Goal: Information Seeking & Learning: Learn about a topic

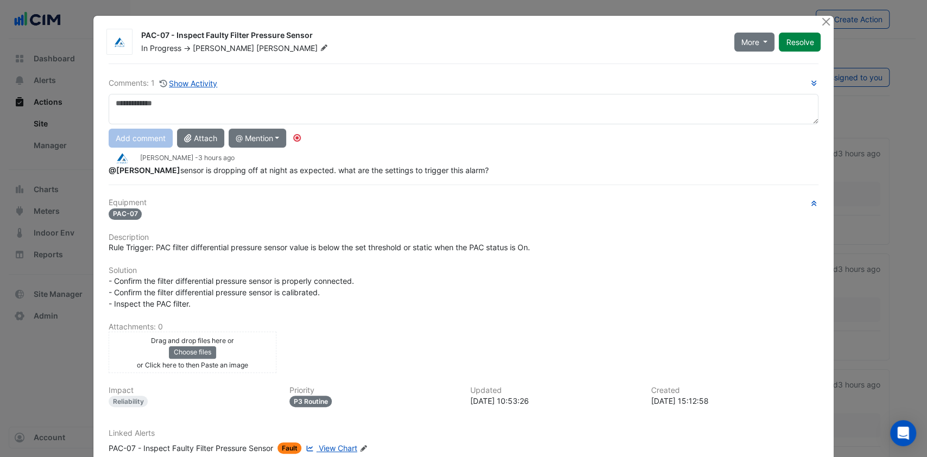
scroll to position [68, 0]
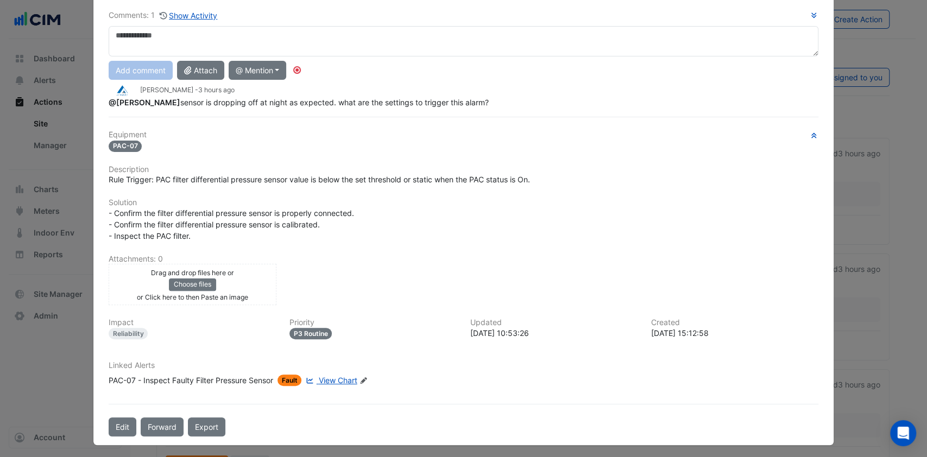
click at [322, 376] on span "View Chart" at bounding box center [338, 380] width 39 height 9
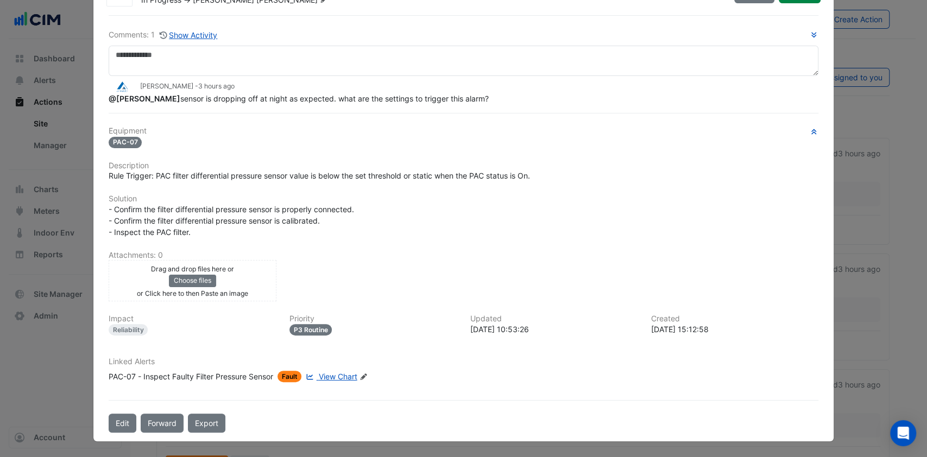
scroll to position [45, 0]
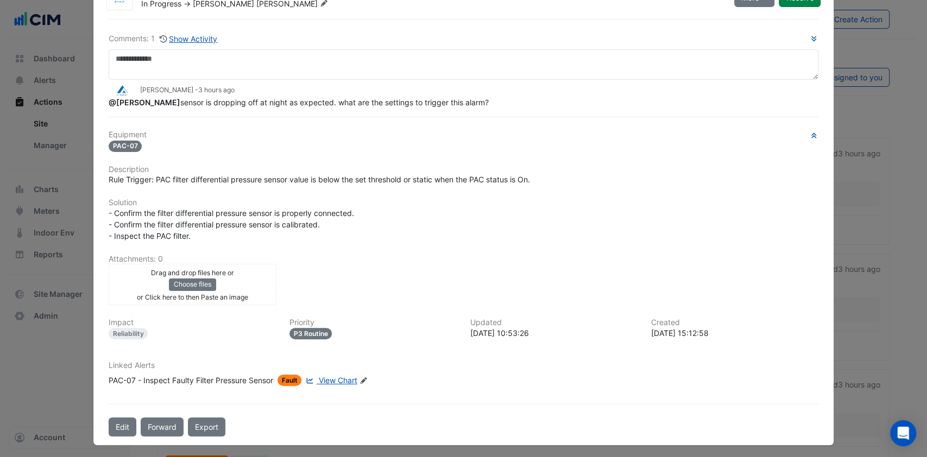
click at [173, 376] on div "PAC-07 - Inspect Faulty Filter Pressure Sensor" at bounding box center [191, 380] width 164 height 11
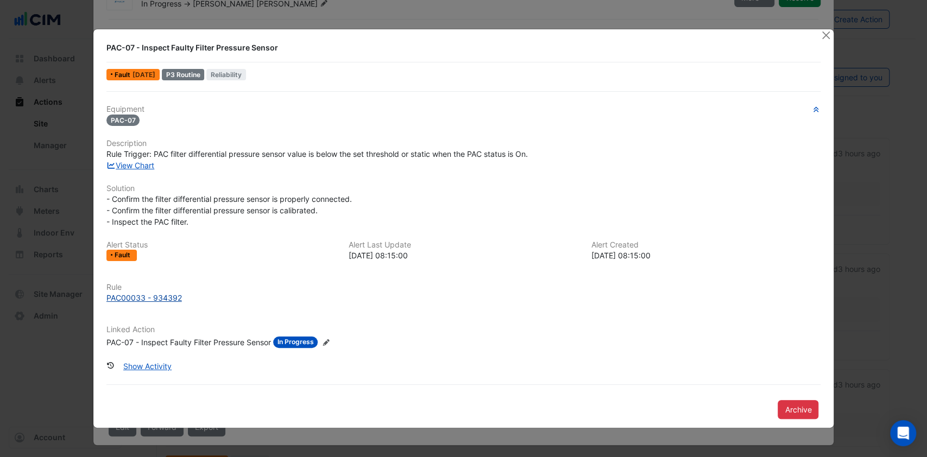
click at [151, 294] on div "PAC00033 - 934392" at bounding box center [143, 297] width 75 height 11
click at [821, 33] on button "Close" at bounding box center [825, 34] width 11 height 11
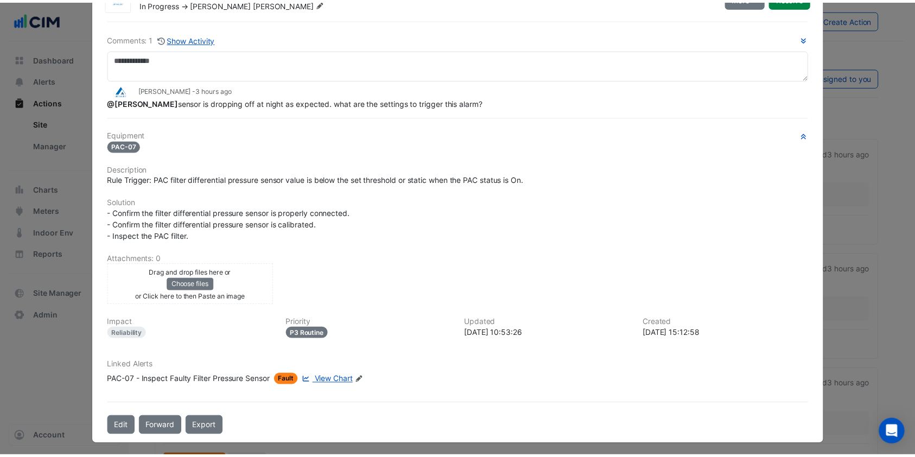
scroll to position [0, 0]
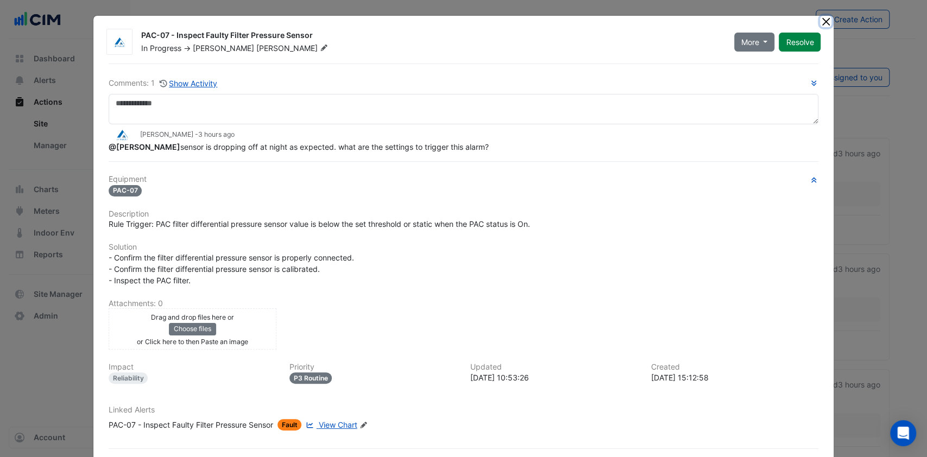
click at [820, 17] on button "Close" at bounding box center [825, 21] width 11 height 11
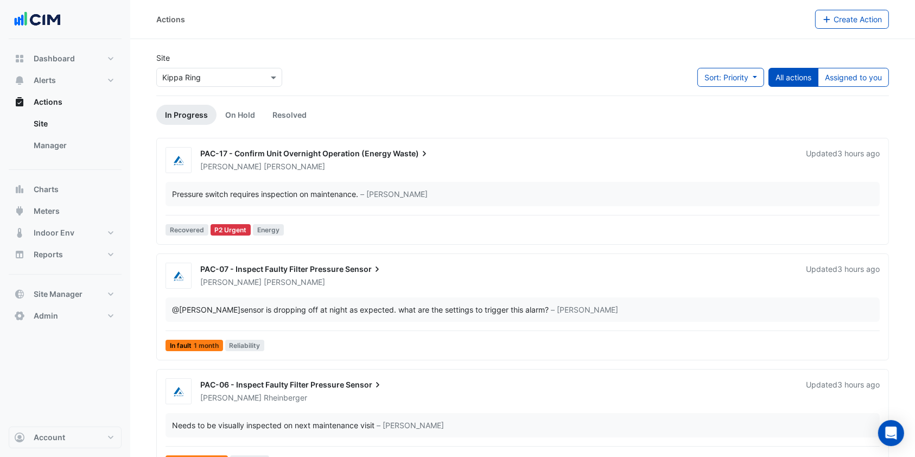
click at [167, 74] on input "text" at bounding box center [208, 77] width 92 height 11
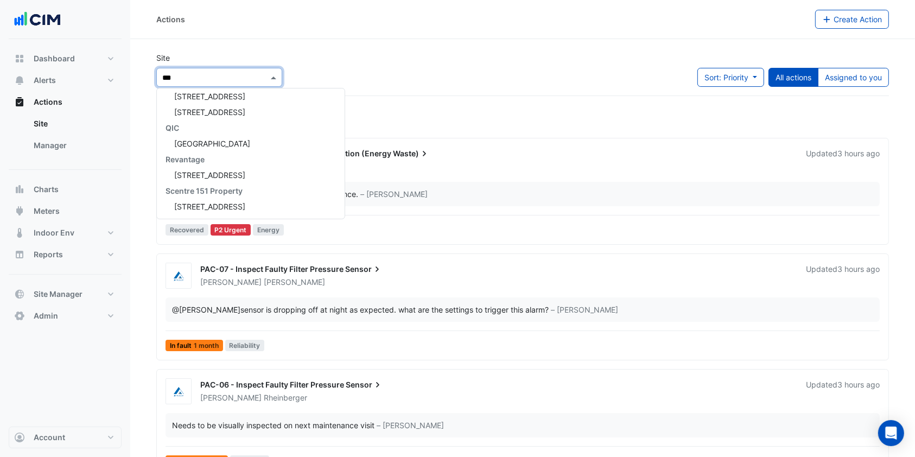
type input "****"
click at [214, 141] on span "[GEOGRAPHIC_DATA]" at bounding box center [212, 143] width 76 height 9
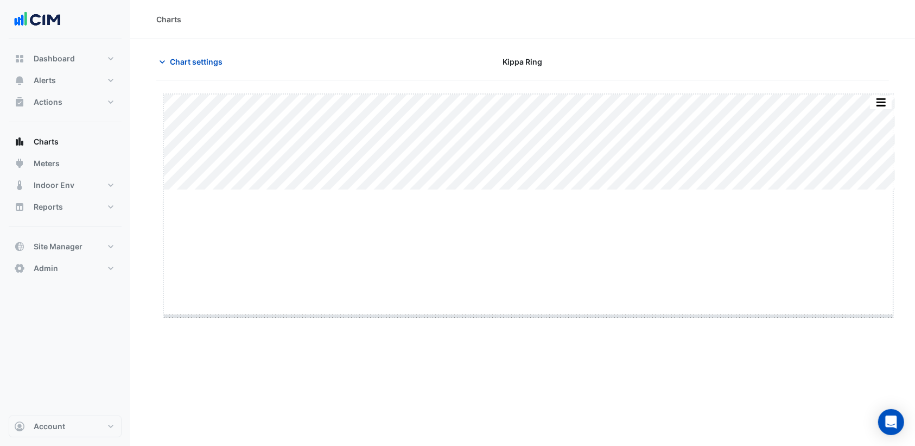
drag, startPoint x: 524, startPoint y: 189, endPoint x: 515, endPoint y: 315, distance: 126.3
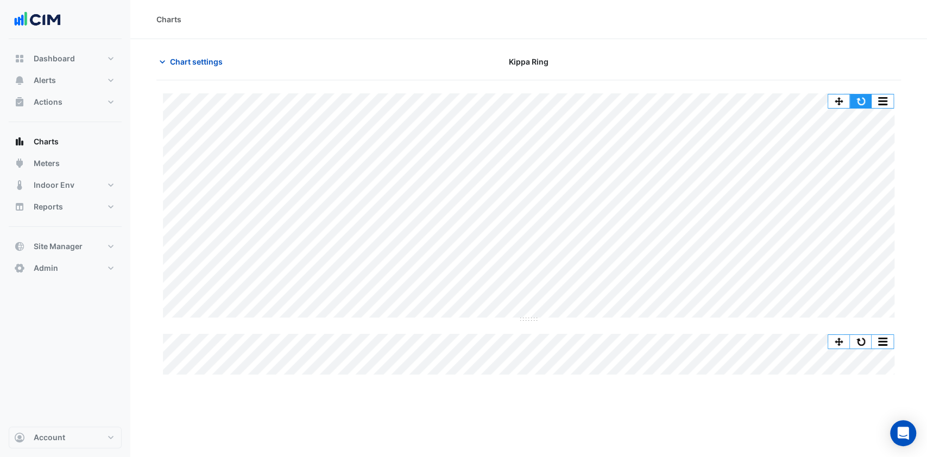
click at [854, 97] on button "button" at bounding box center [860, 101] width 22 height 14
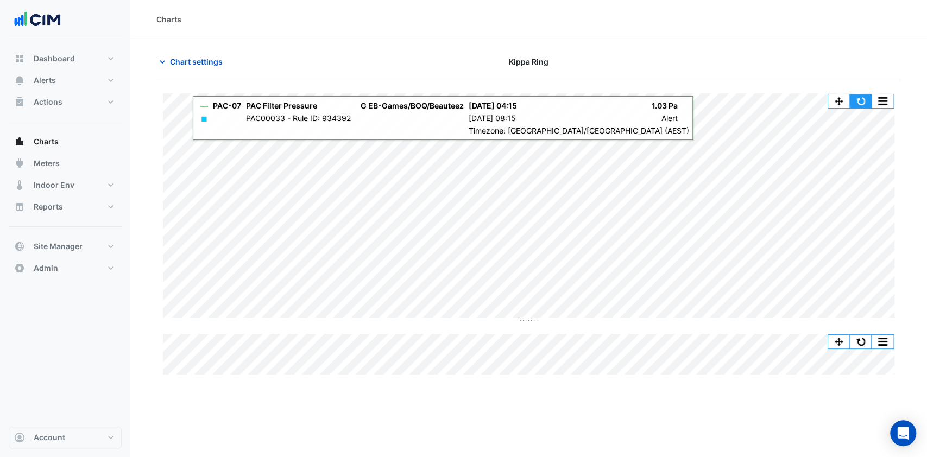
click at [855, 97] on button "button" at bounding box center [860, 101] width 22 height 14
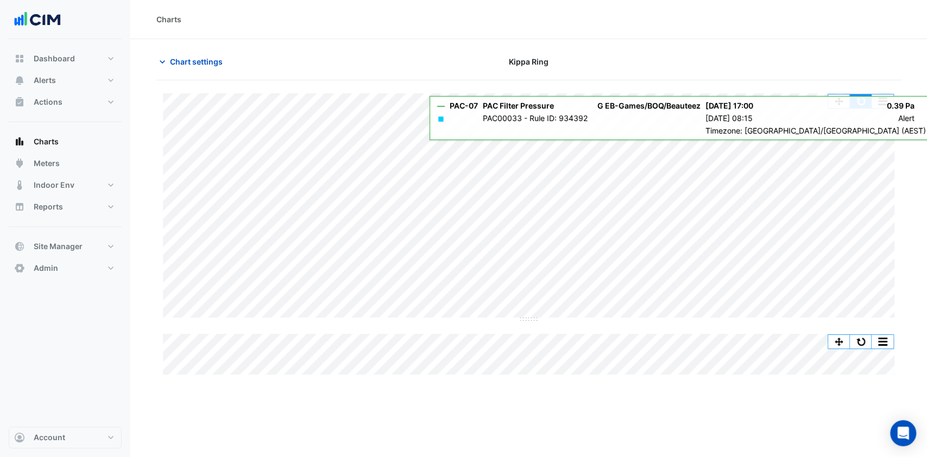
click at [859, 104] on button "button" at bounding box center [860, 101] width 22 height 14
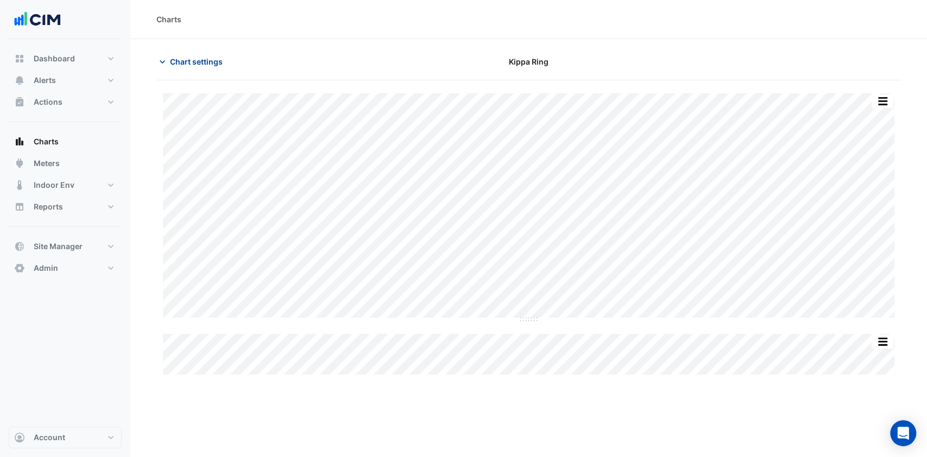
click at [188, 54] on button "Chart settings" at bounding box center [192, 61] width 73 height 19
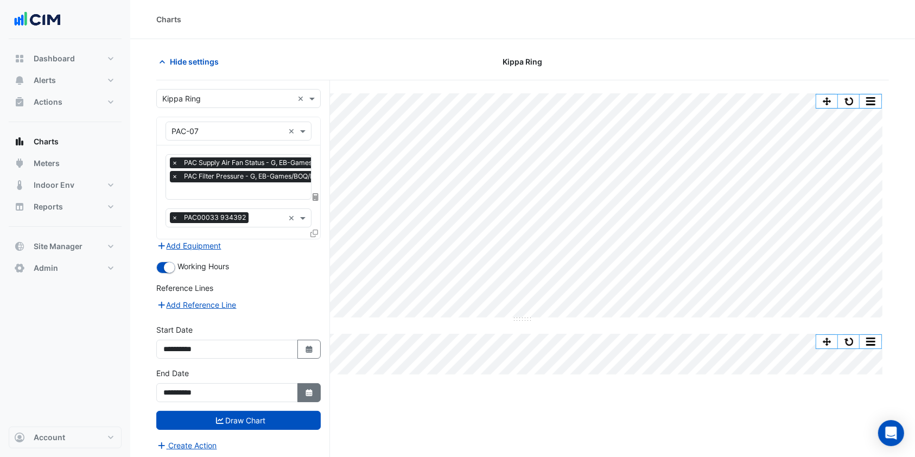
click at [302, 392] on button "Select Date" at bounding box center [309, 392] width 24 height 19
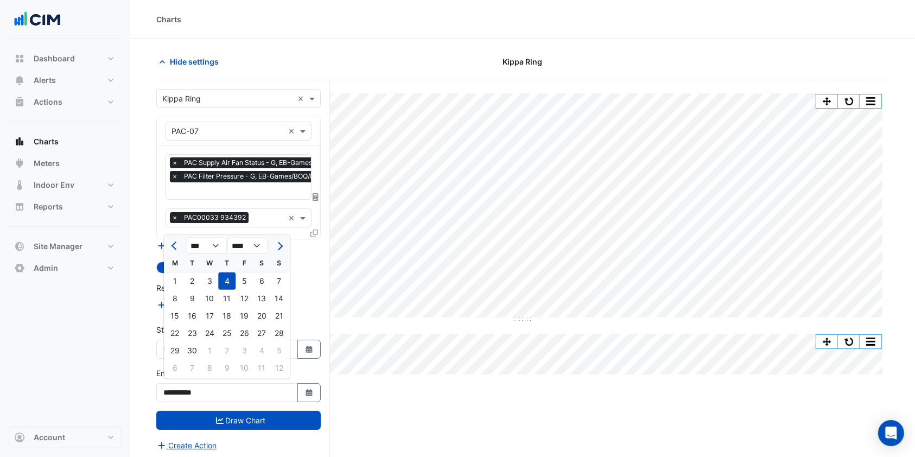
click at [278, 245] on span "Next month" at bounding box center [279, 246] width 8 height 8
select select "**"
click at [246, 413] on button "Draw Chart" at bounding box center [238, 420] width 164 height 19
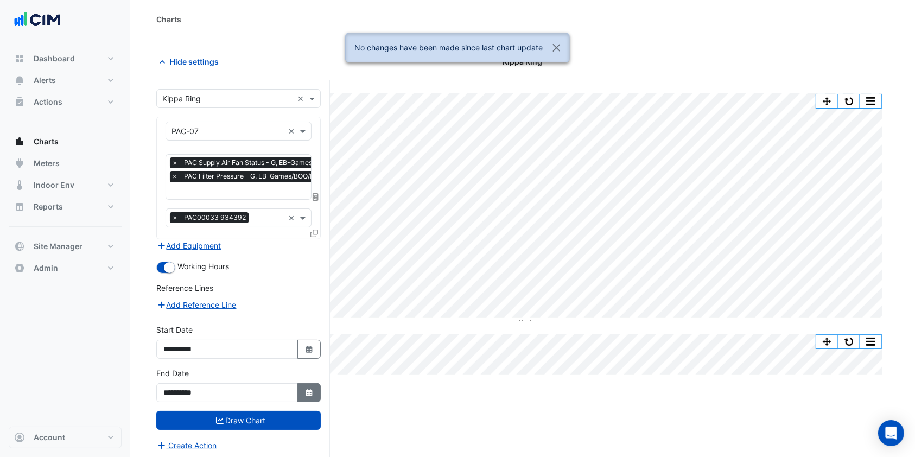
click at [310, 389] on icon "button" at bounding box center [309, 392] width 7 height 7
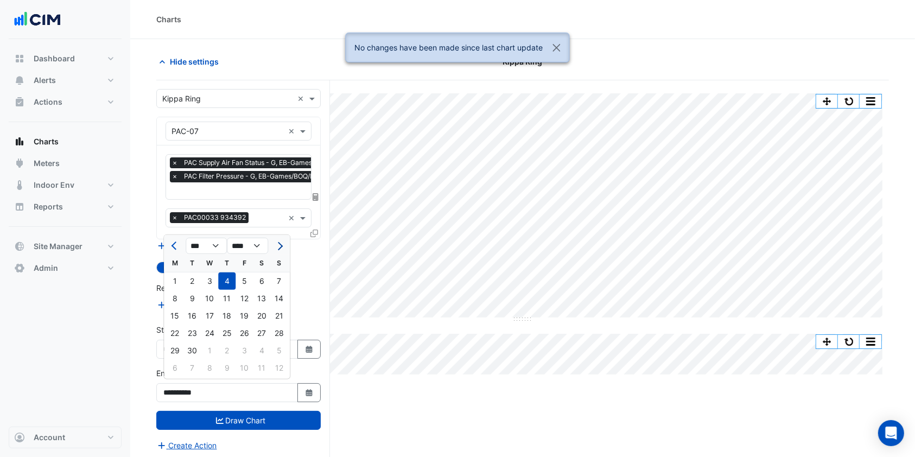
click at [281, 241] on button "Next month" at bounding box center [278, 245] width 13 height 17
select select "**"
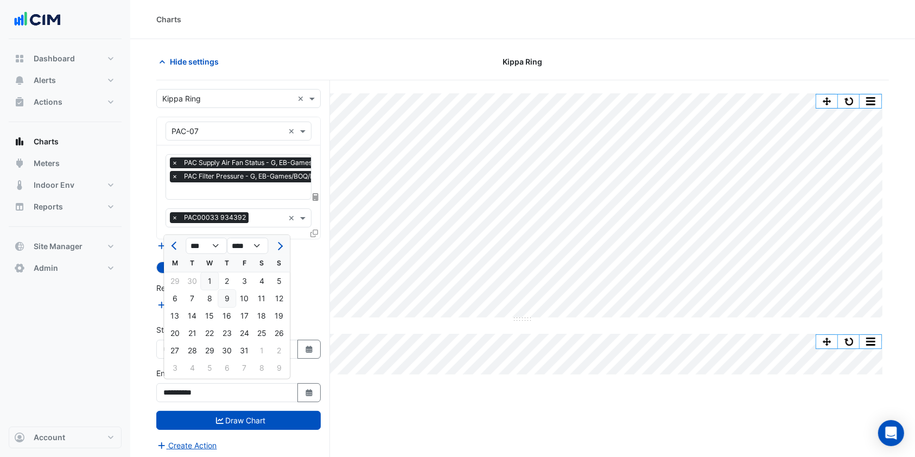
click at [228, 298] on div "9" at bounding box center [226, 298] width 17 height 17
type input "**********"
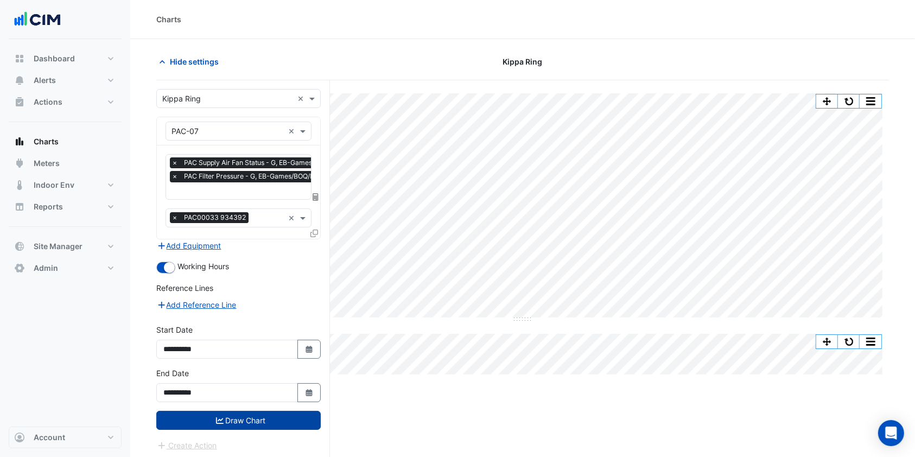
click at [238, 413] on button "Draw Chart" at bounding box center [238, 420] width 164 height 19
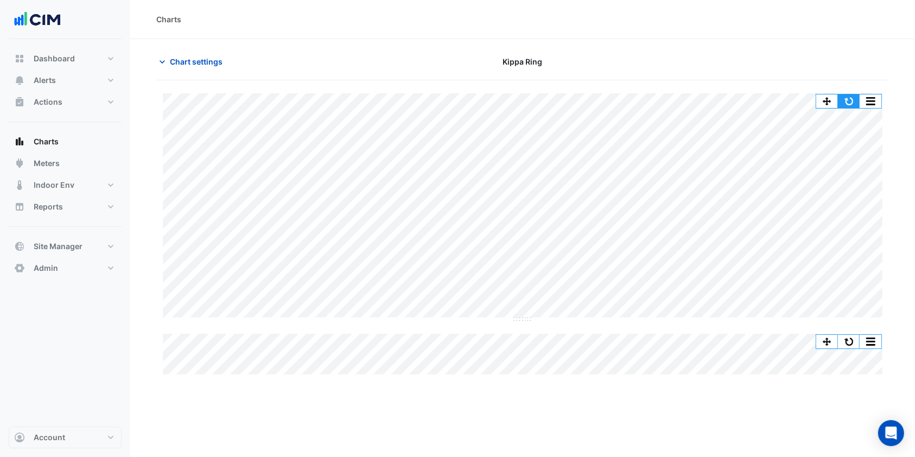
click at [855, 102] on button "button" at bounding box center [849, 101] width 22 height 14
click at [189, 58] on span "Chart settings" at bounding box center [196, 61] width 53 height 11
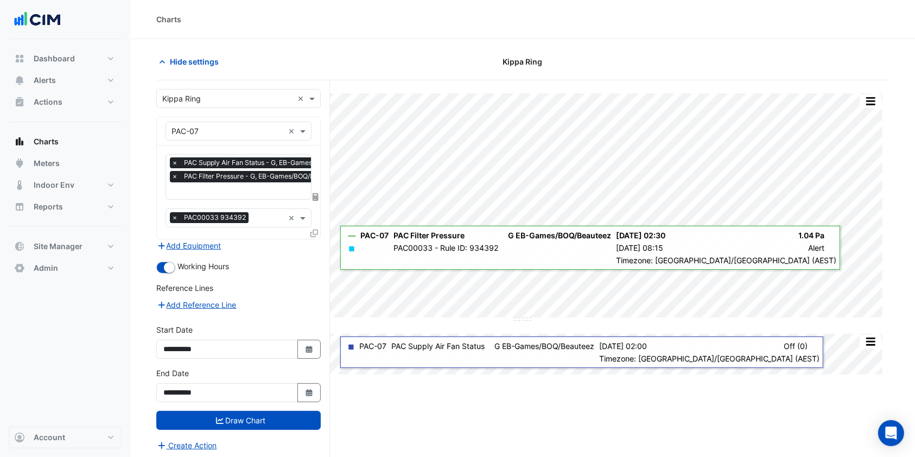
click at [315, 232] on icon at bounding box center [314, 234] width 8 height 8
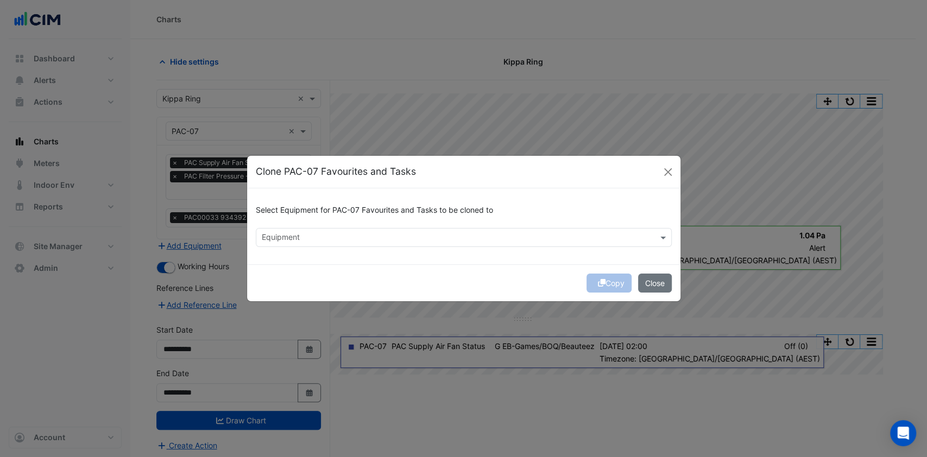
click at [322, 229] on div "Equipment" at bounding box center [454, 237] width 397 height 17
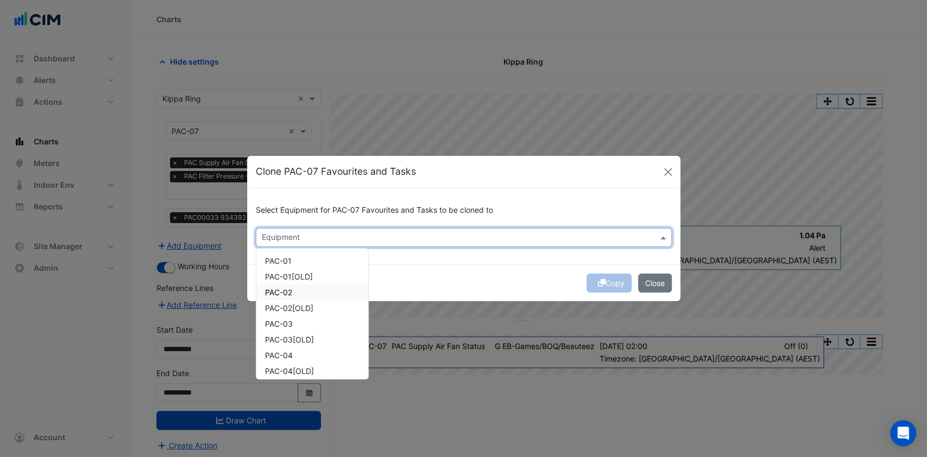
click at [289, 293] on span "PAC-02" at bounding box center [278, 292] width 27 height 9
click at [293, 319] on div "PAC-03" at bounding box center [312, 324] width 112 height 16
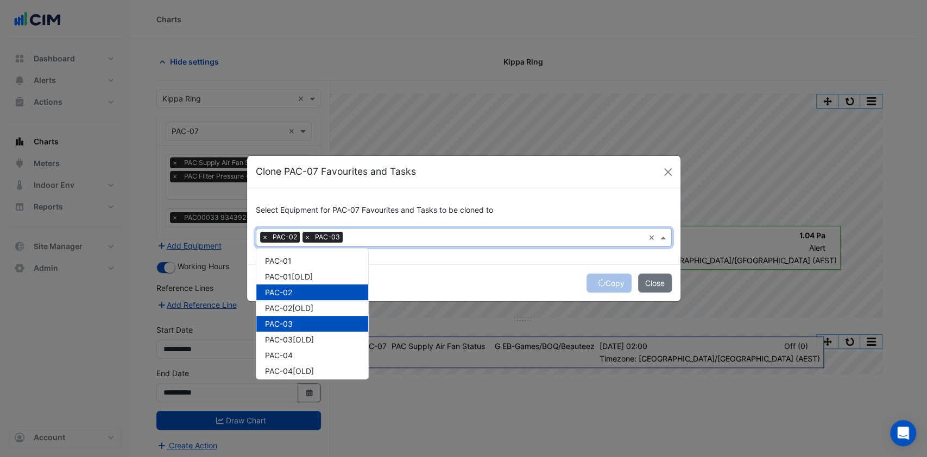
click at [428, 281] on div "Copy Close" at bounding box center [463, 282] width 433 height 37
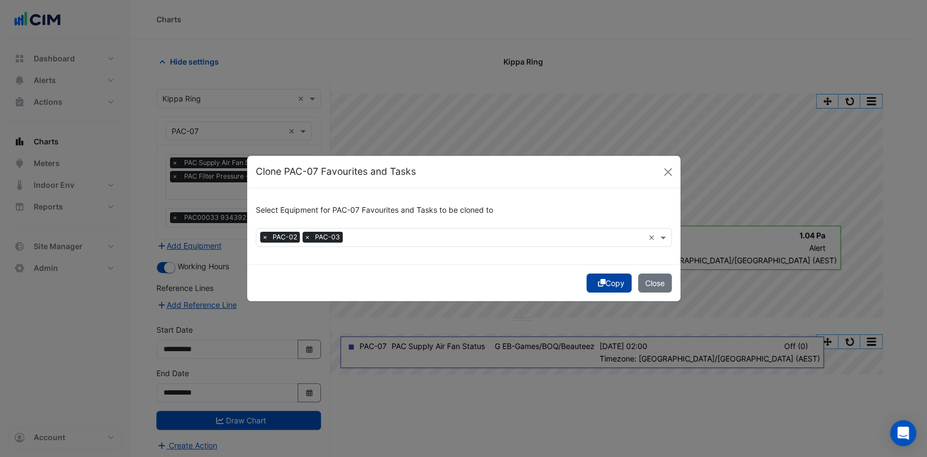
click at [605, 282] on button "Copy" at bounding box center [608, 283] width 45 height 19
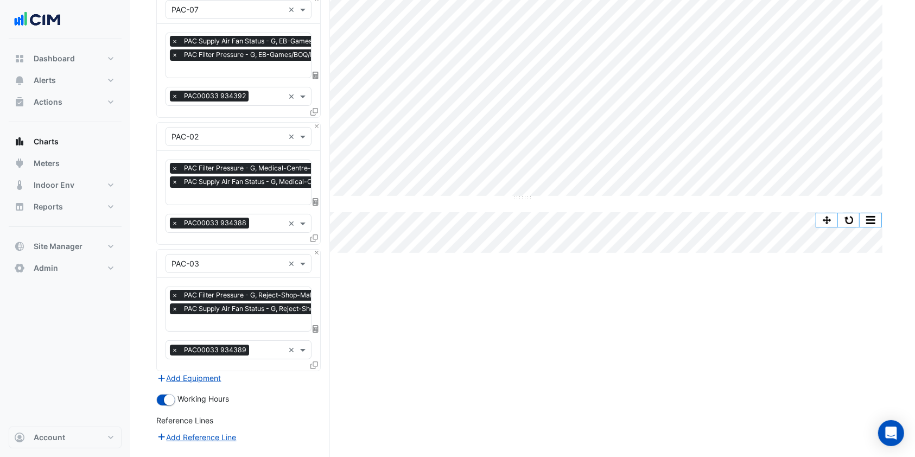
scroll to position [250, 0]
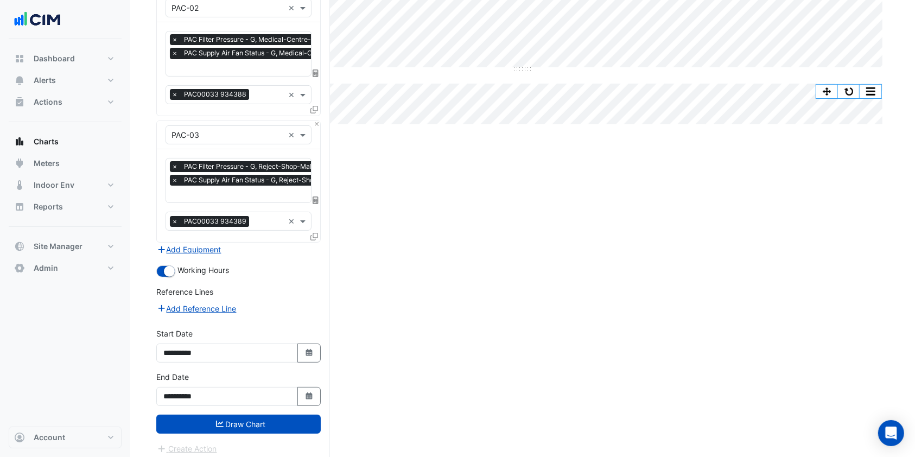
click at [229, 424] on button "Draw Chart" at bounding box center [238, 424] width 164 height 19
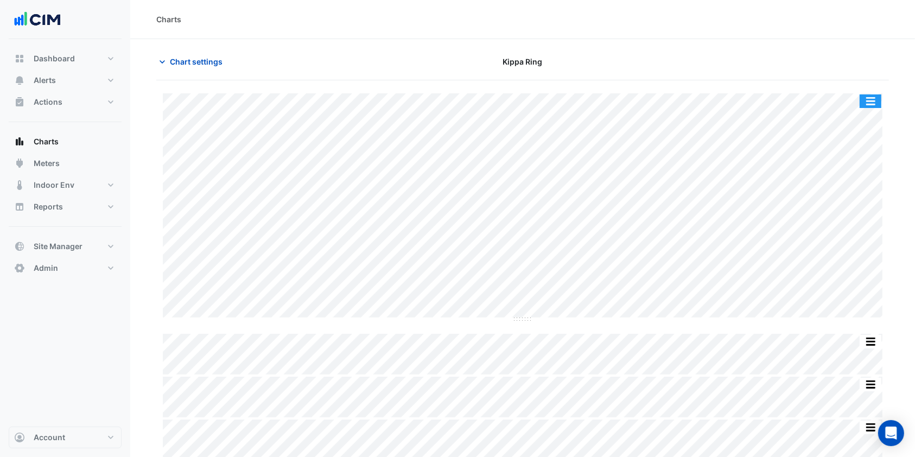
click at [873, 98] on button "button" at bounding box center [871, 101] width 22 height 14
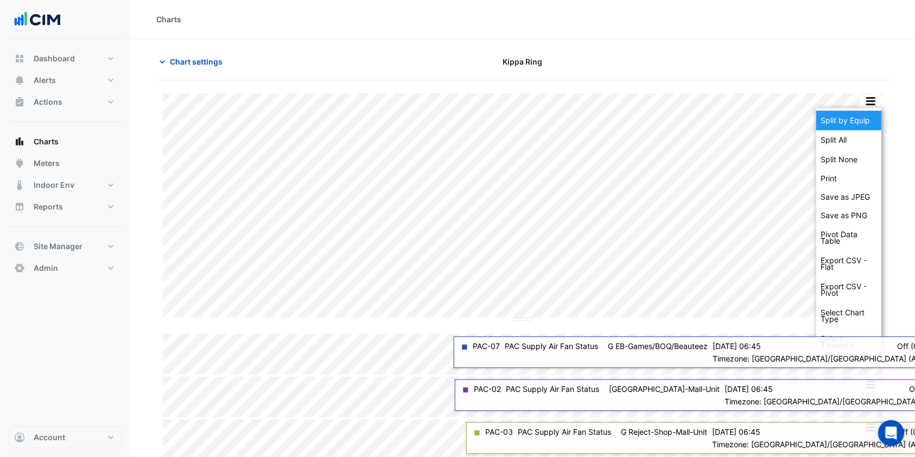
click at [866, 113] on div "Split by Equip" at bounding box center [848, 121] width 65 height 20
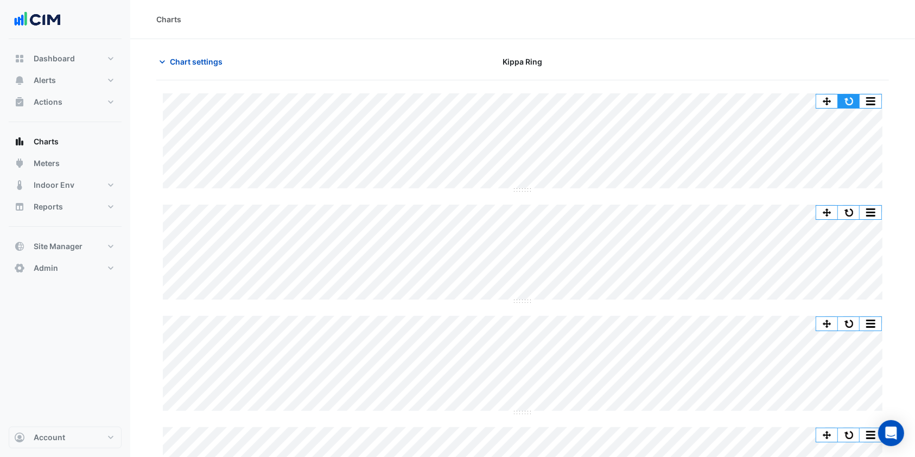
click at [845, 99] on button "button" at bounding box center [849, 101] width 22 height 14
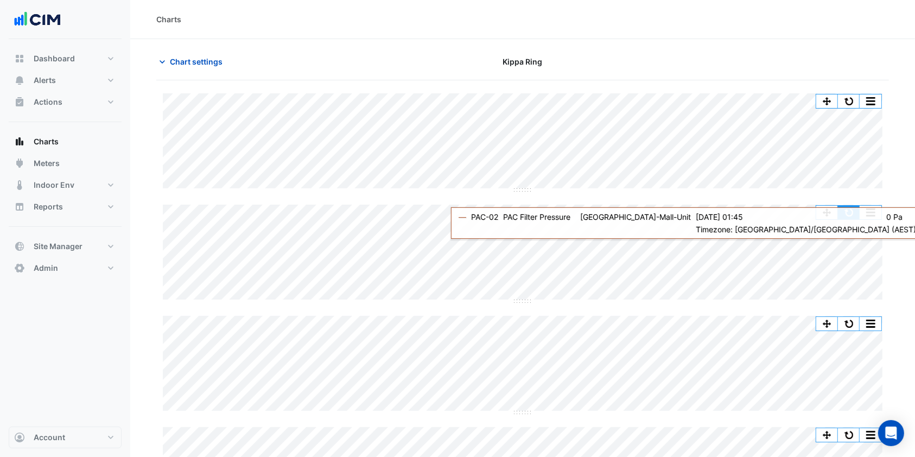
click at [845, 214] on button "button" at bounding box center [849, 213] width 22 height 14
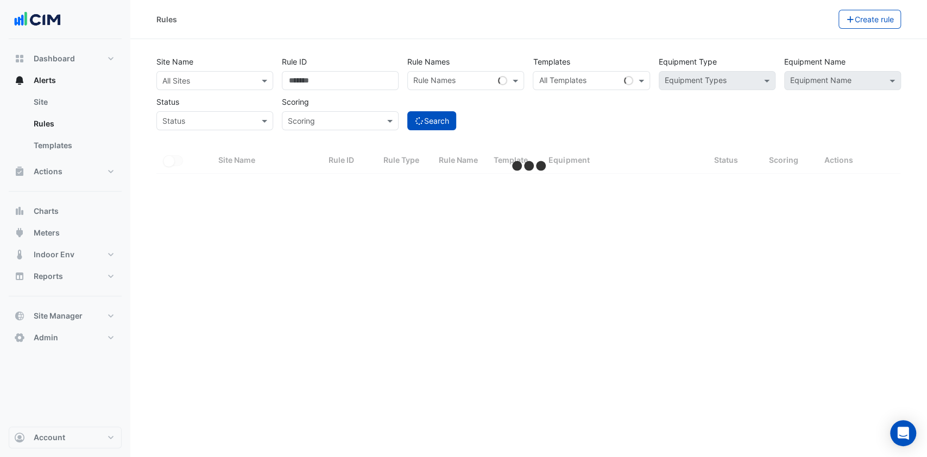
select select "***"
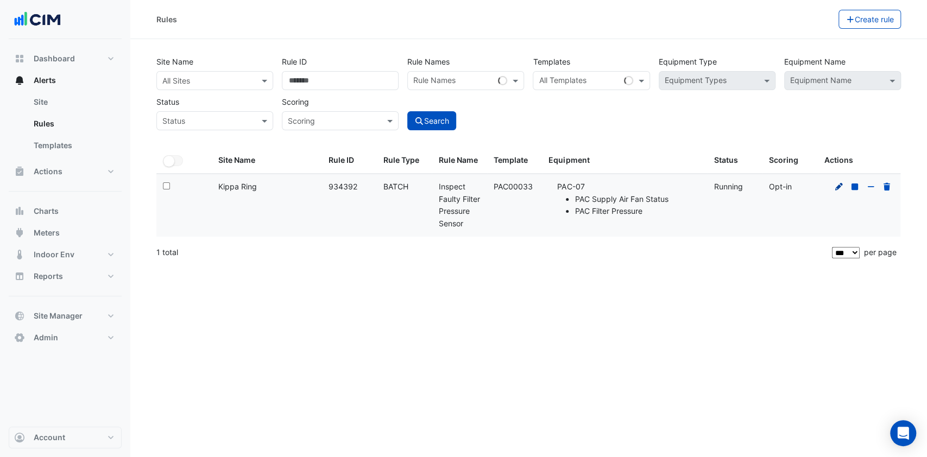
click at [840, 183] on icon at bounding box center [839, 186] width 8 height 8
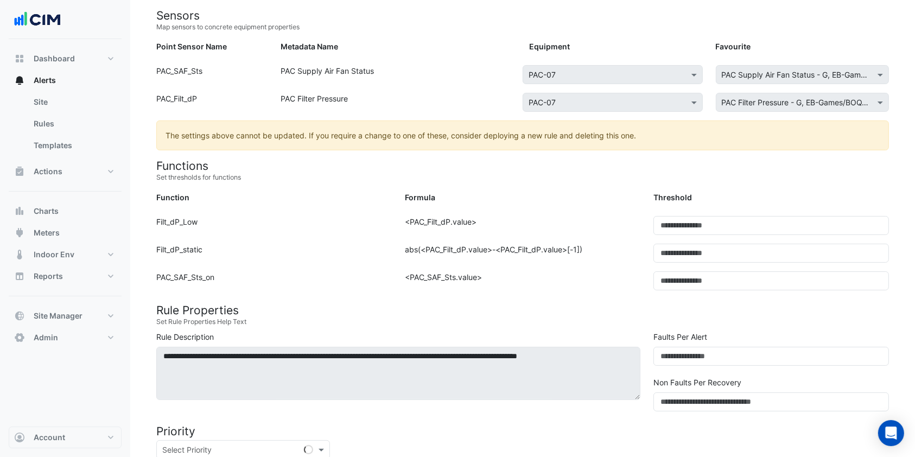
scroll to position [144, 0]
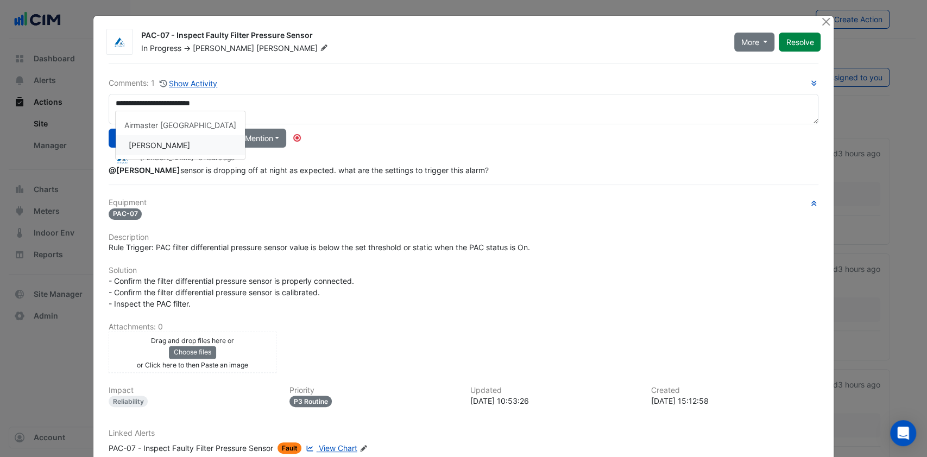
drag, startPoint x: 160, startPoint y: 145, endPoint x: 98, endPoint y: 111, distance: 71.2
click at [159, 145] on div "**********" at bounding box center [464, 126] width 710 height 99
drag, startPoint x: 110, startPoint y: 100, endPoint x: 94, endPoint y: 101, distance: 15.2
click at [110, 101] on textarea "**********" at bounding box center [464, 109] width 710 height 30
click at [246, 112] on textarea "**********" at bounding box center [464, 109] width 710 height 30
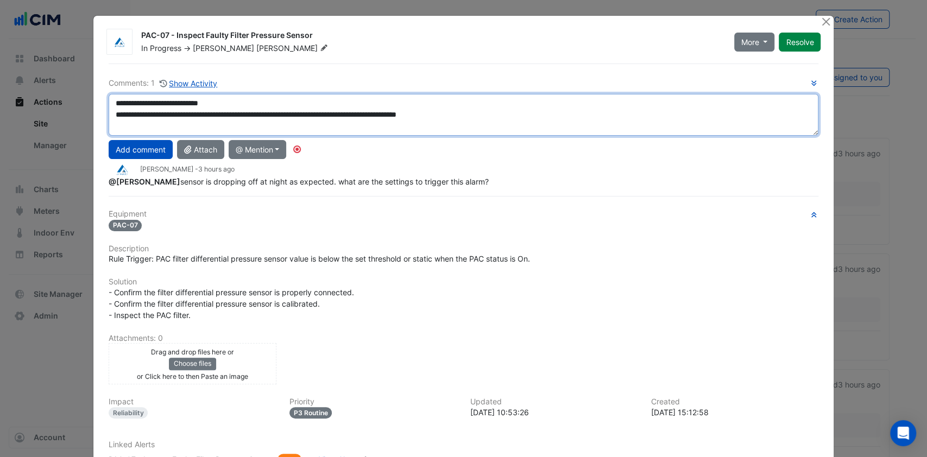
drag, startPoint x: 803, startPoint y: 122, endPoint x: 817, endPoint y: 164, distance: 44.5
click at [817, 136] on div "**********" at bounding box center [463, 115] width 723 height 42
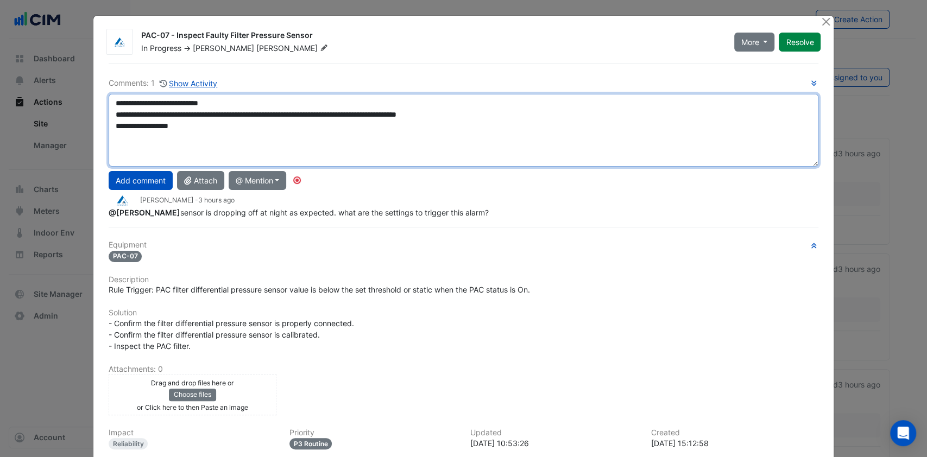
click at [214, 129] on textarea "**********" at bounding box center [464, 130] width 710 height 73
click at [345, 111] on textarea "**********" at bounding box center [464, 130] width 710 height 73
click at [344, 111] on textarea "**********" at bounding box center [464, 130] width 710 height 73
click at [342, 111] on textarea "**********" at bounding box center [464, 130] width 710 height 73
click at [188, 131] on textarea "**********" at bounding box center [464, 130] width 710 height 73
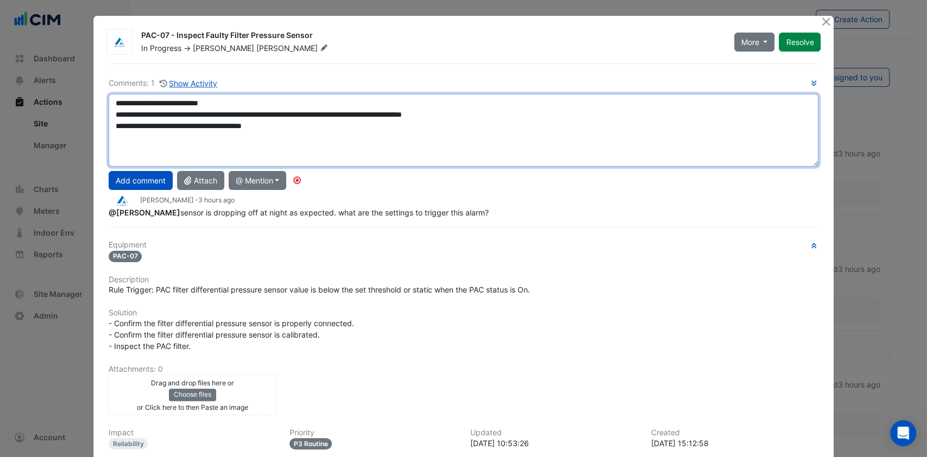
type textarea "**********"
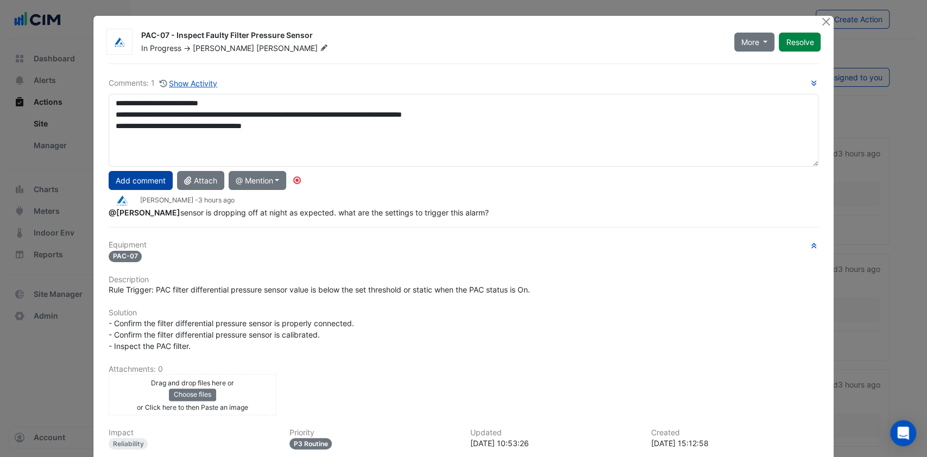
click at [130, 174] on button "Add comment" at bounding box center [141, 180] width 64 height 19
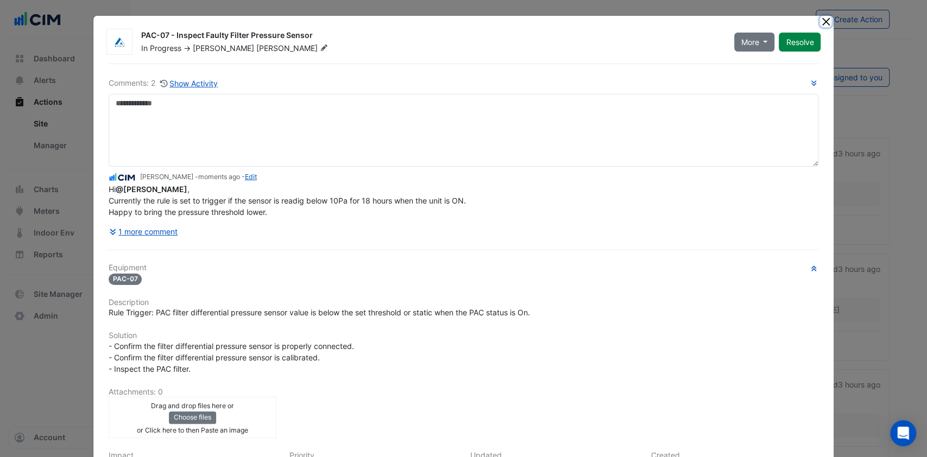
click at [820, 18] on button "Close" at bounding box center [825, 21] width 11 height 11
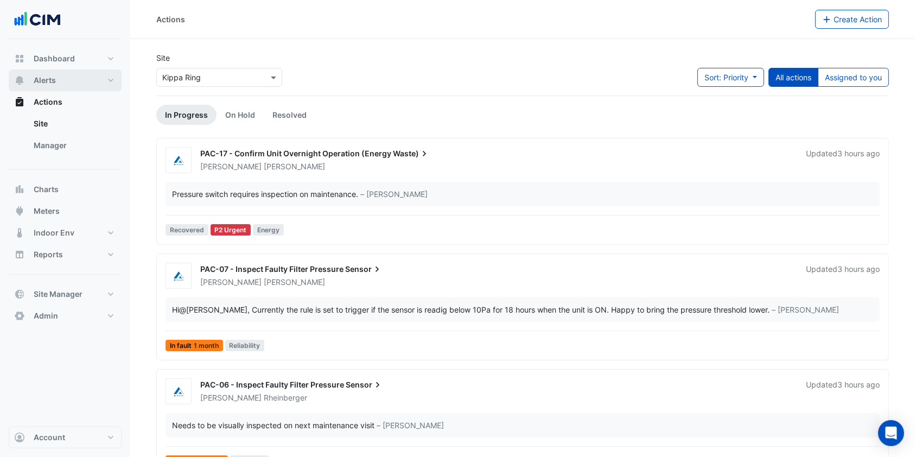
click at [88, 81] on button "Alerts" at bounding box center [65, 80] width 113 height 22
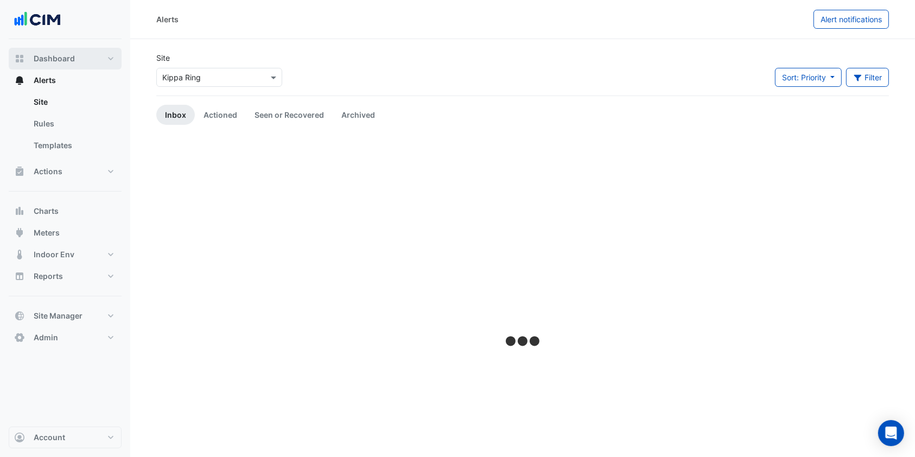
click at [97, 61] on button "Dashboard" at bounding box center [65, 59] width 113 height 22
select select "***"
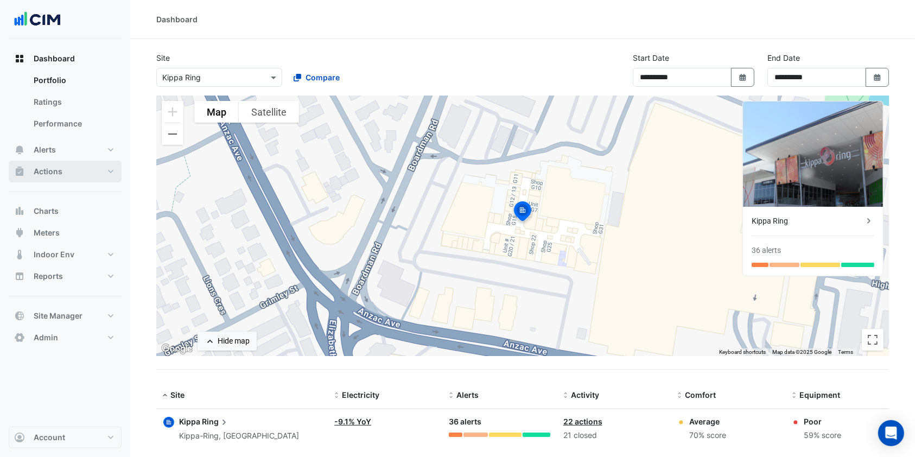
click at [98, 167] on button "Actions" at bounding box center [65, 172] width 113 height 22
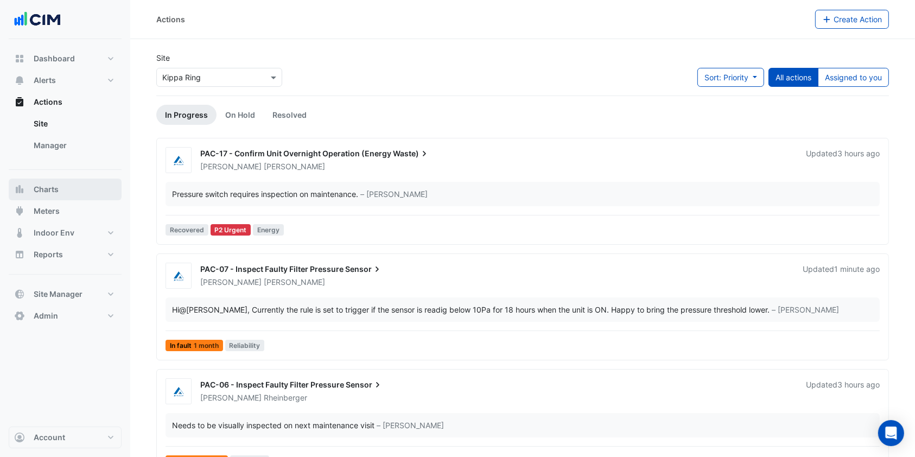
click at [56, 185] on span "Charts" at bounding box center [46, 189] width 25 height 11
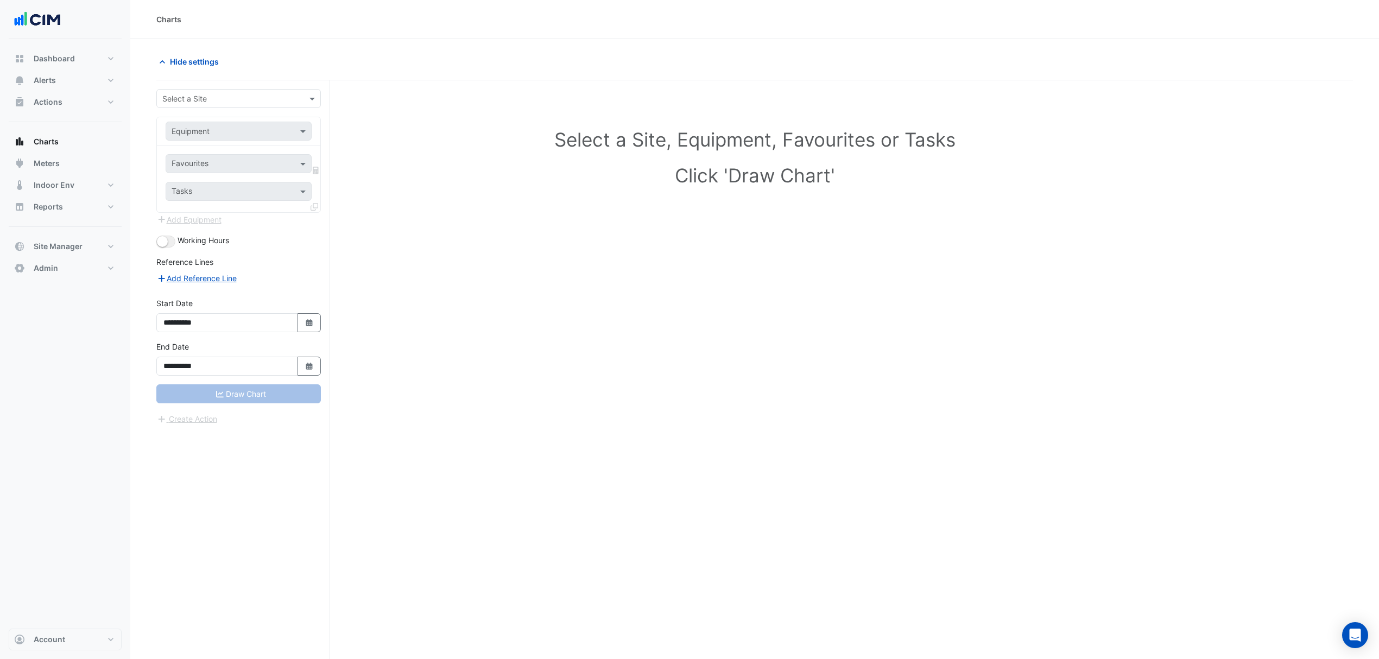
click at [219, 94] on input "text" at bounding box center [227, 98] width 131 height 11
type input "**********"
click at [226, 131] on div "[GEOGRAPHIC_DATA]" at bounding box center [238, 138] width 163 height 16
click at [223, 123] on div "Equipment" at bounding box center [239, 131] width 146 height 19
type input "***"
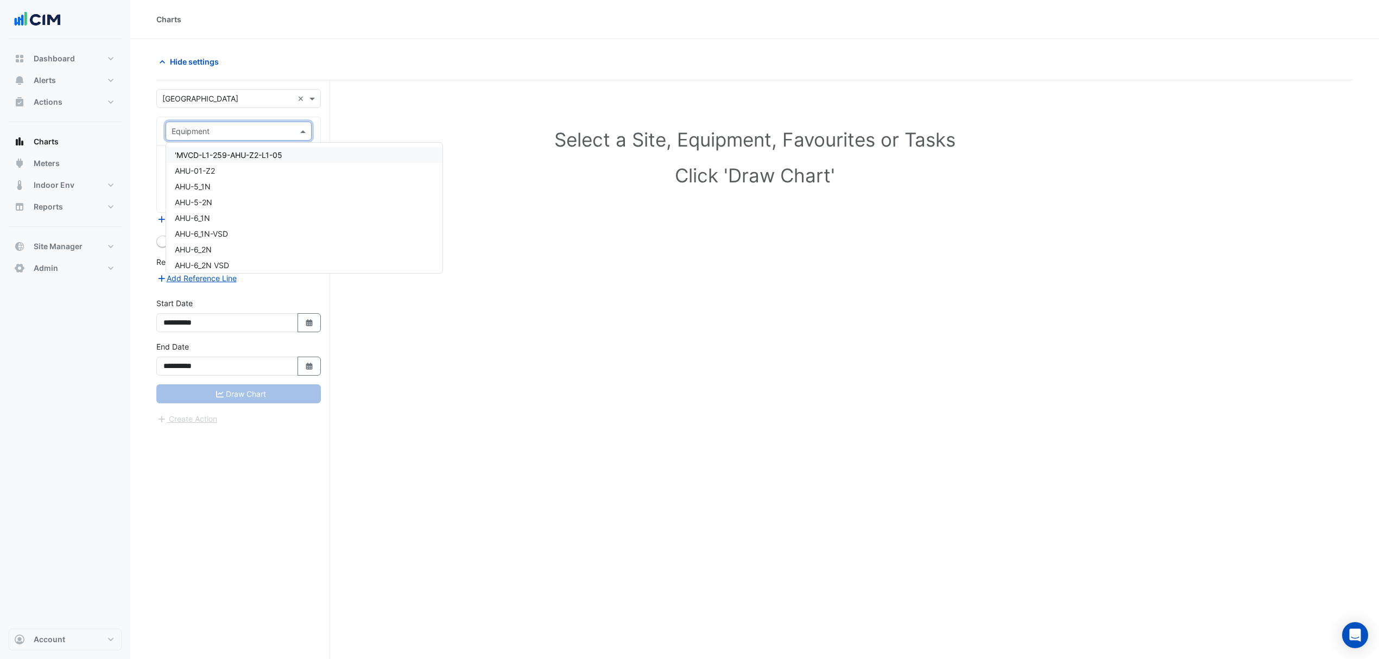
click at [251, 130] on input "text" at bounding box center [228, 131] width 112 height 11
type input "***"
click at [237, 174] on span "WM_CT_K_2202_Senario Cafe" at bounding box center [227, 170] width 104 height 9
click at [300, 163] on span at bounding box center [304, 163] width 14 height 11
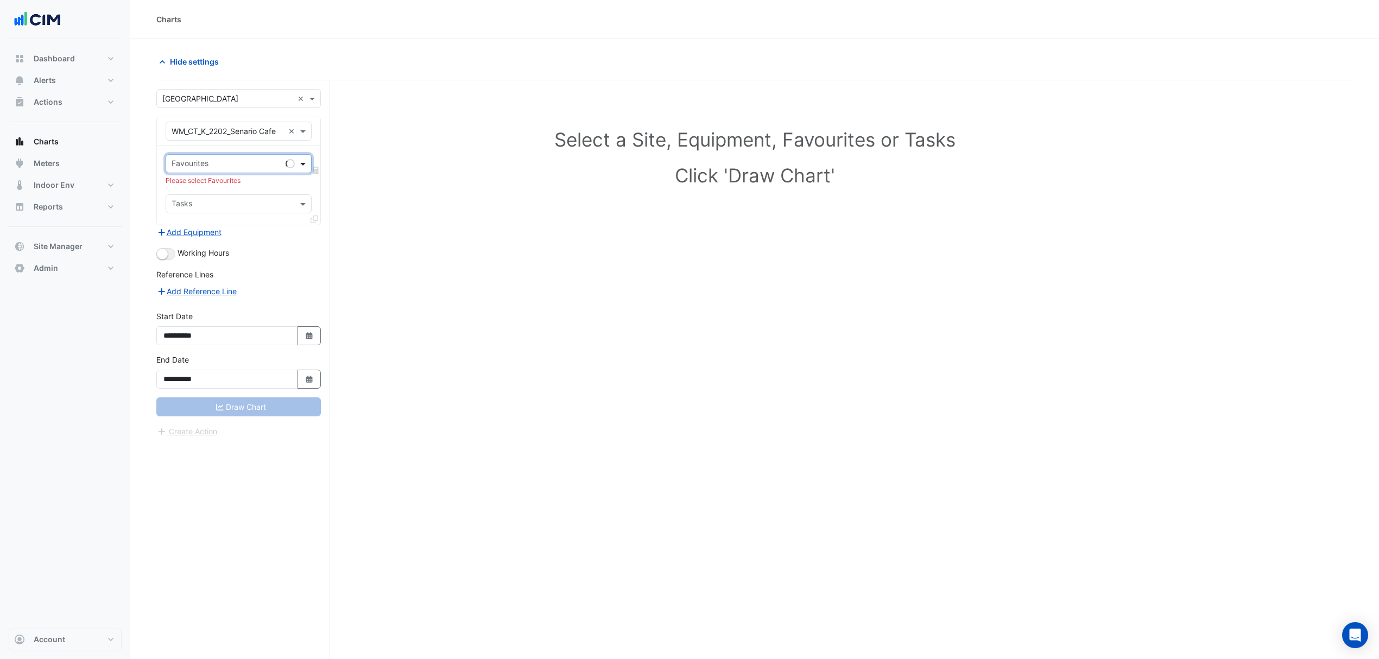
click at [297, 163] on span at bounding box center [304, 163] width 14 height 11
drag, startPoint x: 251, startPoint y: 183, endPoint x: 250, endPoint y: 200, distance: 16.9
click at [250, 185] on span "Water Usage (kL) - Plantroom, Plantroom" at bounding box center [247, 187] width 145 height 9
click at [242, 407] on button "Draw Chart" at bounding box center [238, 406] width 164 height 19
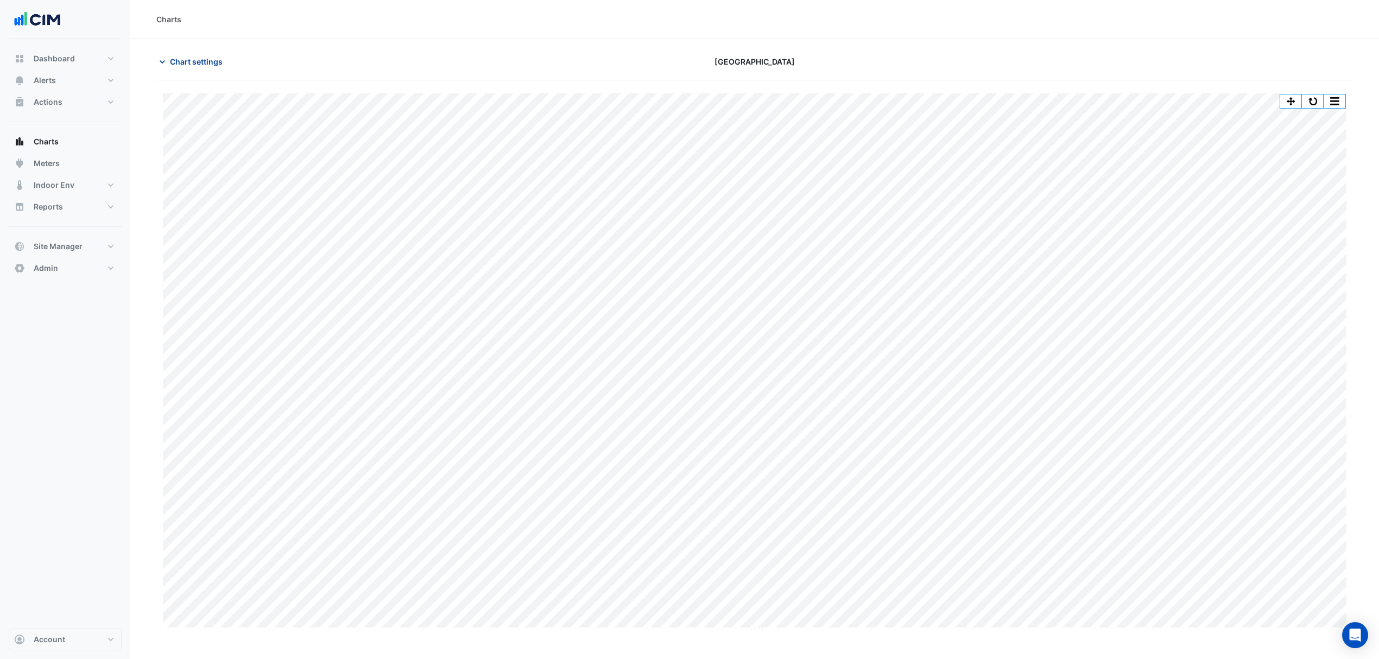
click at [185, 62] on span "Chart settings" at bounding box center [196, 61] width 53 height 11
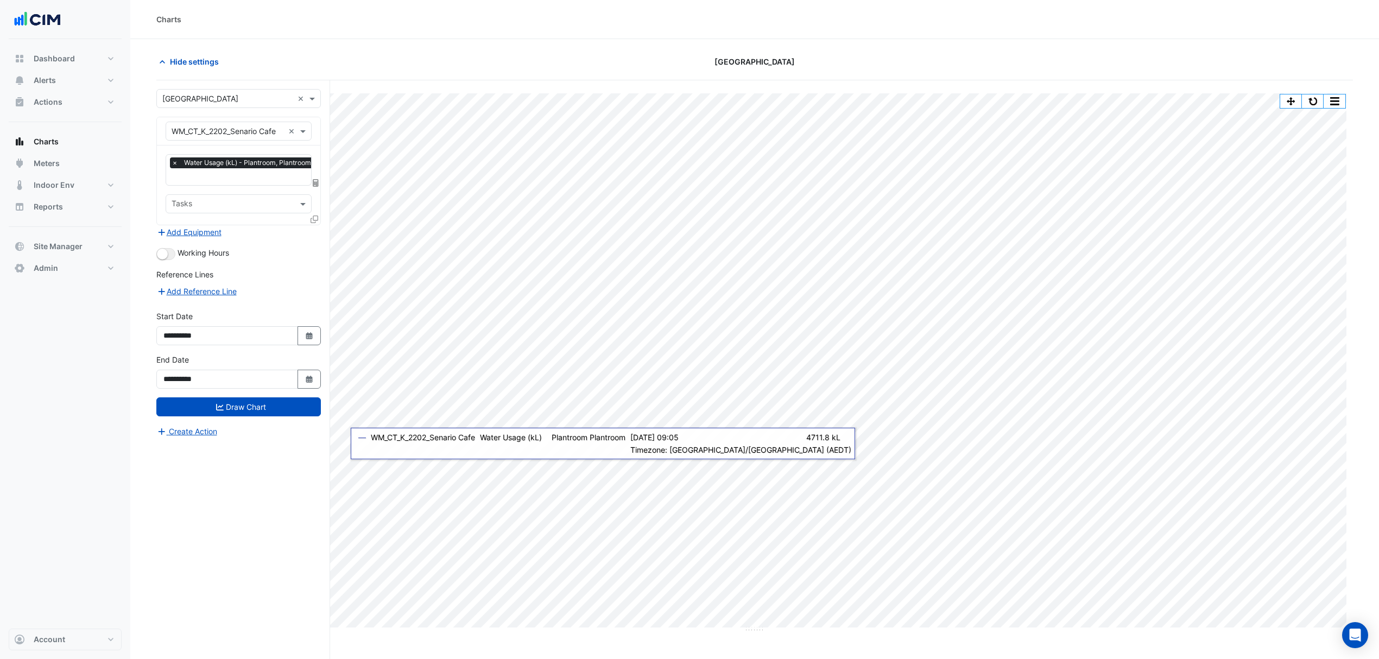
click at [313, 218] on icon at bounding box center [314, 219] width 8 height 8
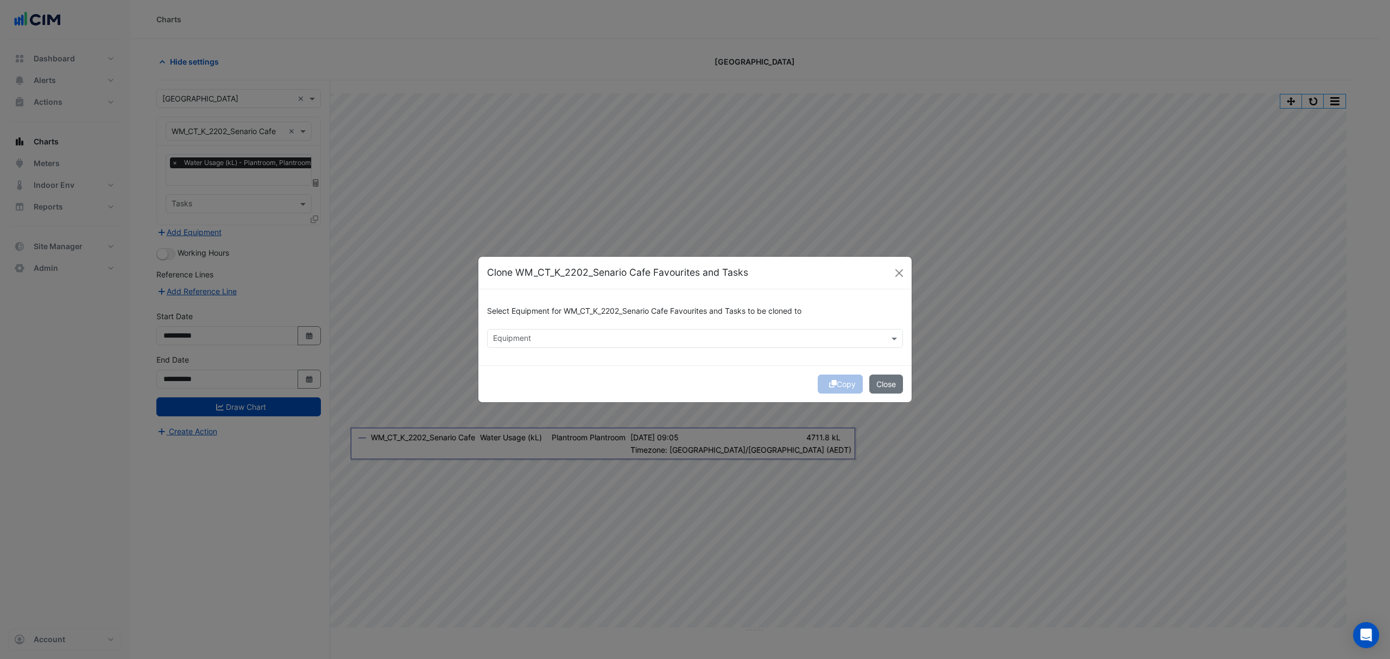
click at [552, 341] on input "text" at bounding box center [688, 339] width 391 height 11
click at [552, 364] on span "WM_CT_T4454_OhMyDays(3Bean)" at bounding box center [557, 361] width 123 height 9
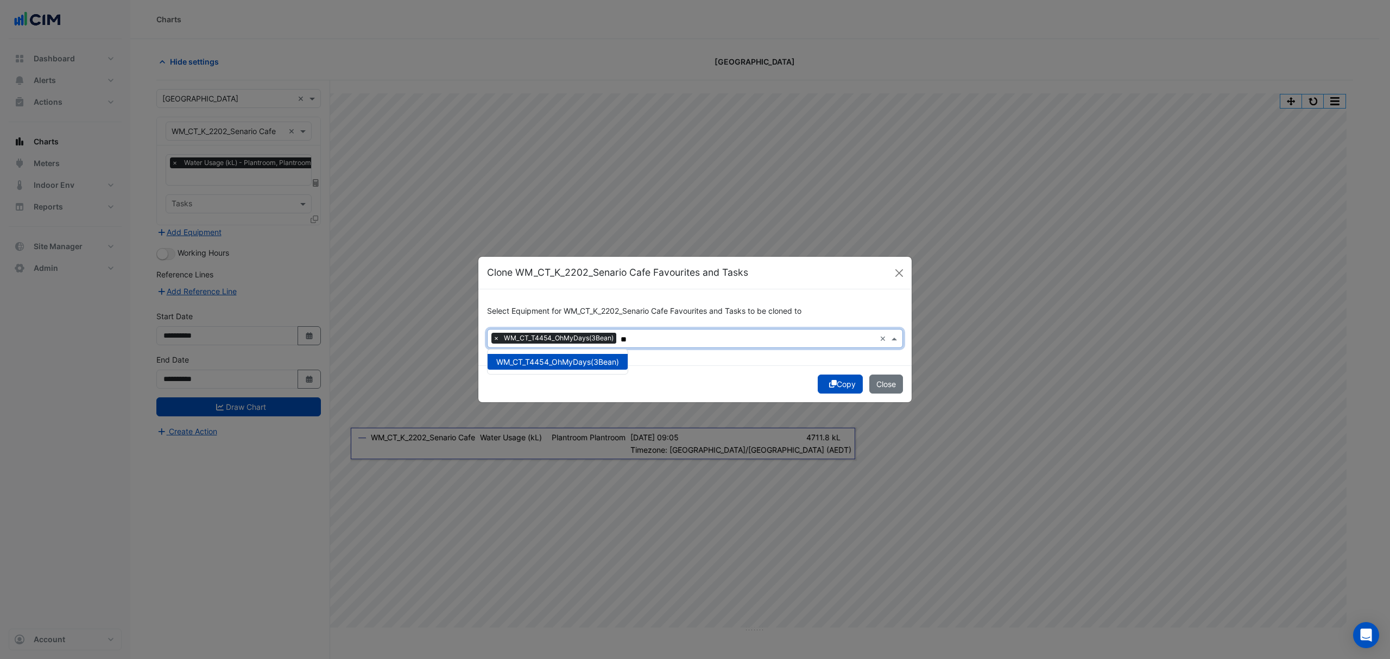
type input "*"
click at [601, 360] on span "WM_CT_T373_Passiontree Velvet" at bounding box center [554, 361] width 116 height 9
type input "****"
click at [741, 394] on div "Copy Close" at bounding box center [694, 383] width 433 height 37
click at [838, 385] on button "Copy" at bounding box center [839, 384] width 45 height 19
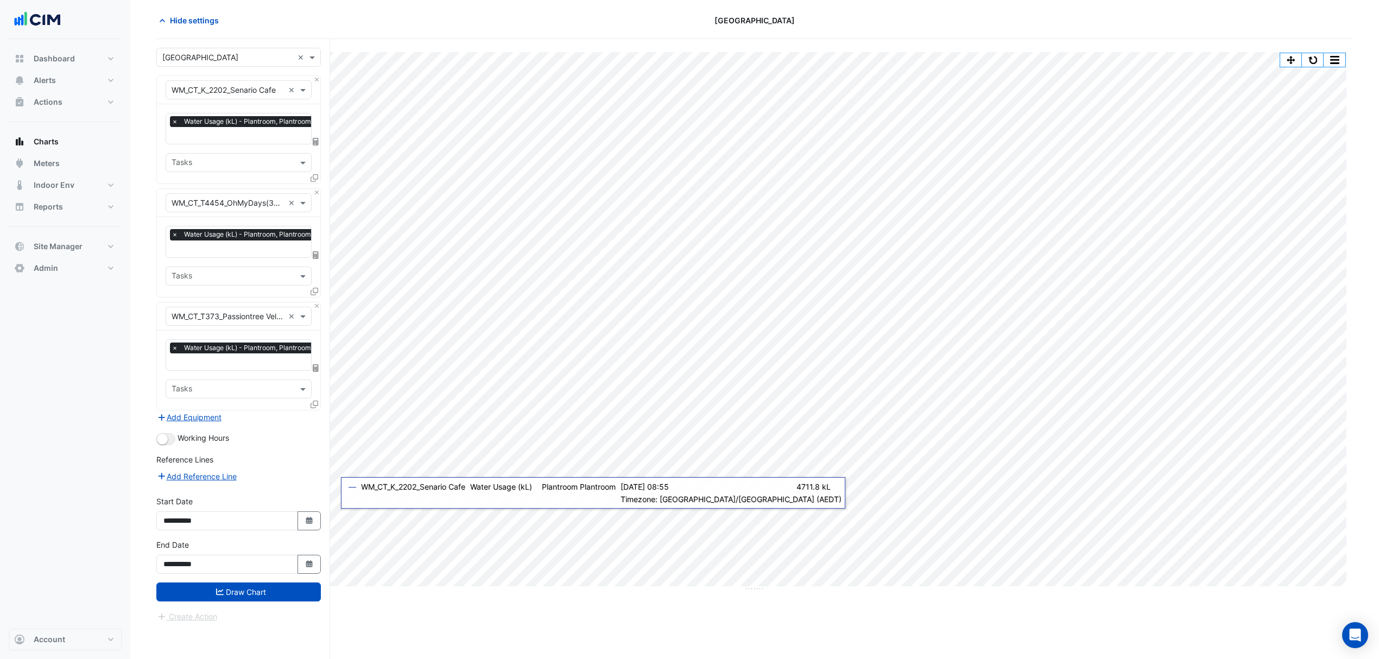
scroll to position [42, 0]
click at [237, 456] on button "Draw Chart" at bounding box center [238, 591] width 164 height 19
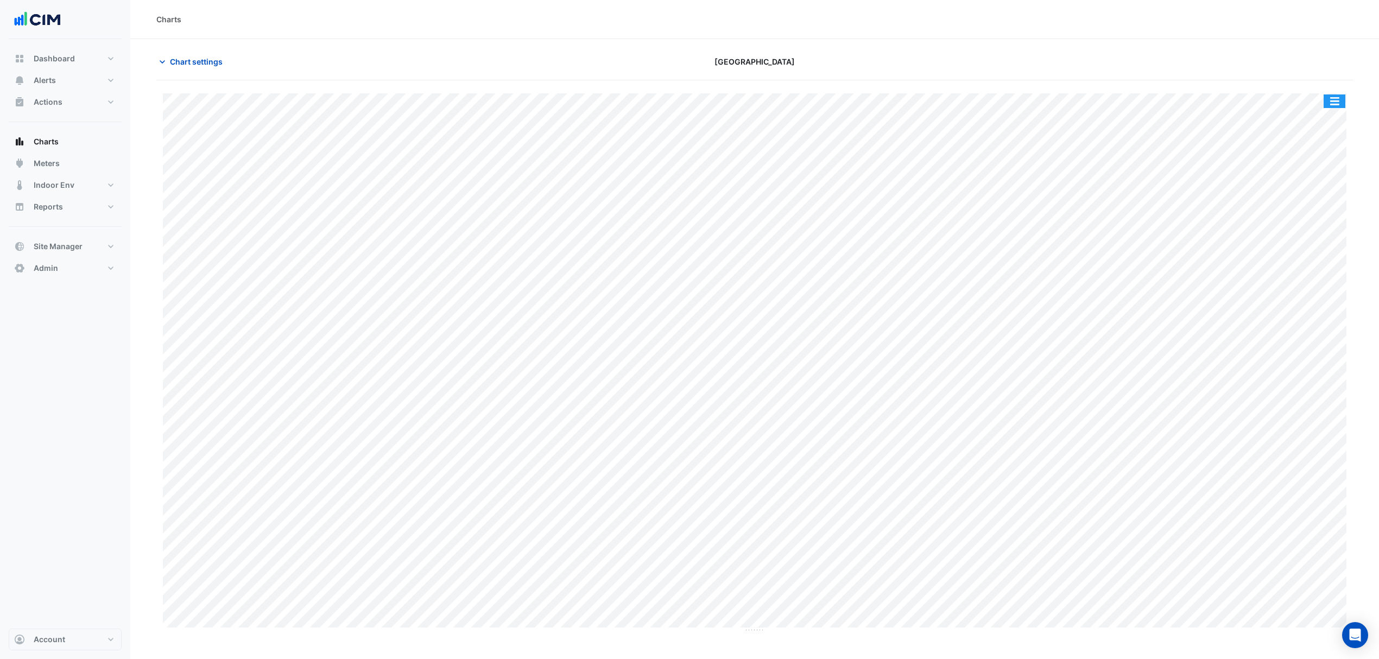
click at [926, 101] on button "button" at bounding box center [1334, 101] width 22 height 14
click at [926, 126] on div "Split by Equip" at bounding box center [1312, 121] width 65 height 20
click at [57, 166] on span "Meters" at bounding box center [47, 163] width 26 height 11
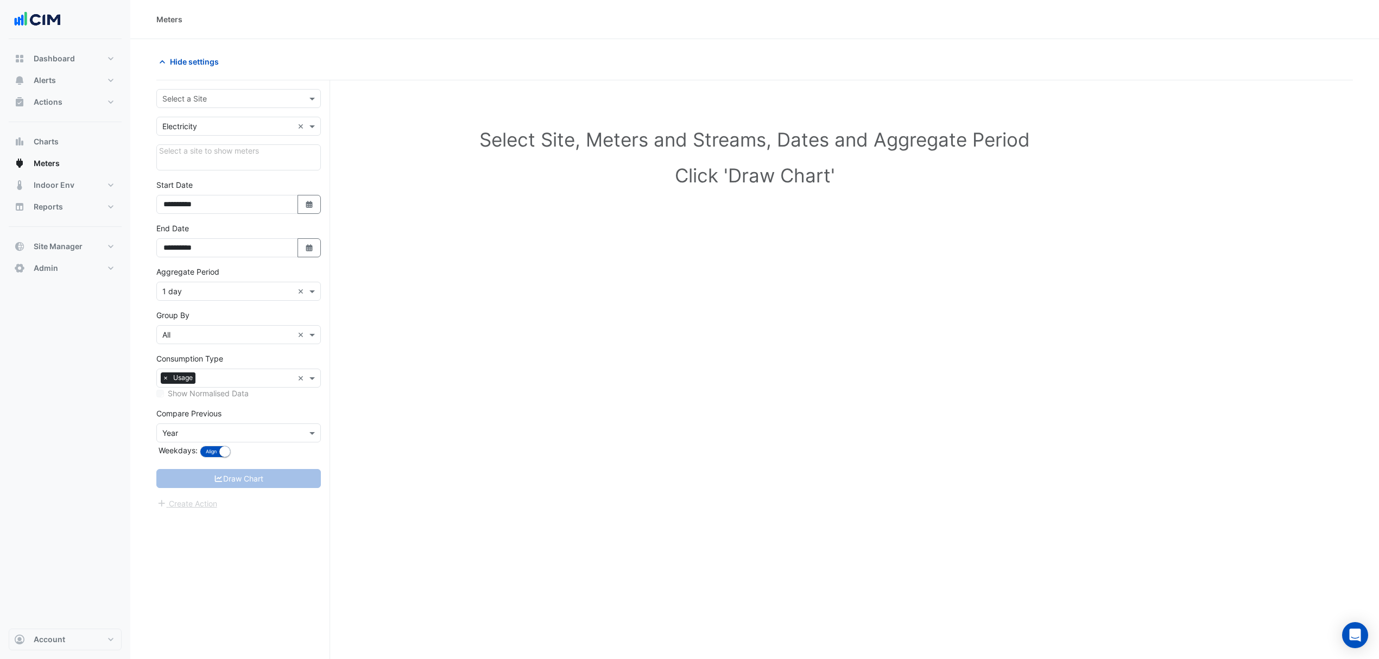
click at [185, 97] on input "text" at bounding box center [227, 98] width 131 height 11
type input "**********"
click at [194, 128] on div "QIC" at bounding box center [238, 123] width 163 height 16
click at [193, 135] on span "[GEOGRAPHIC_DATA]" at bounding box center [212, 138] width 76 height 9
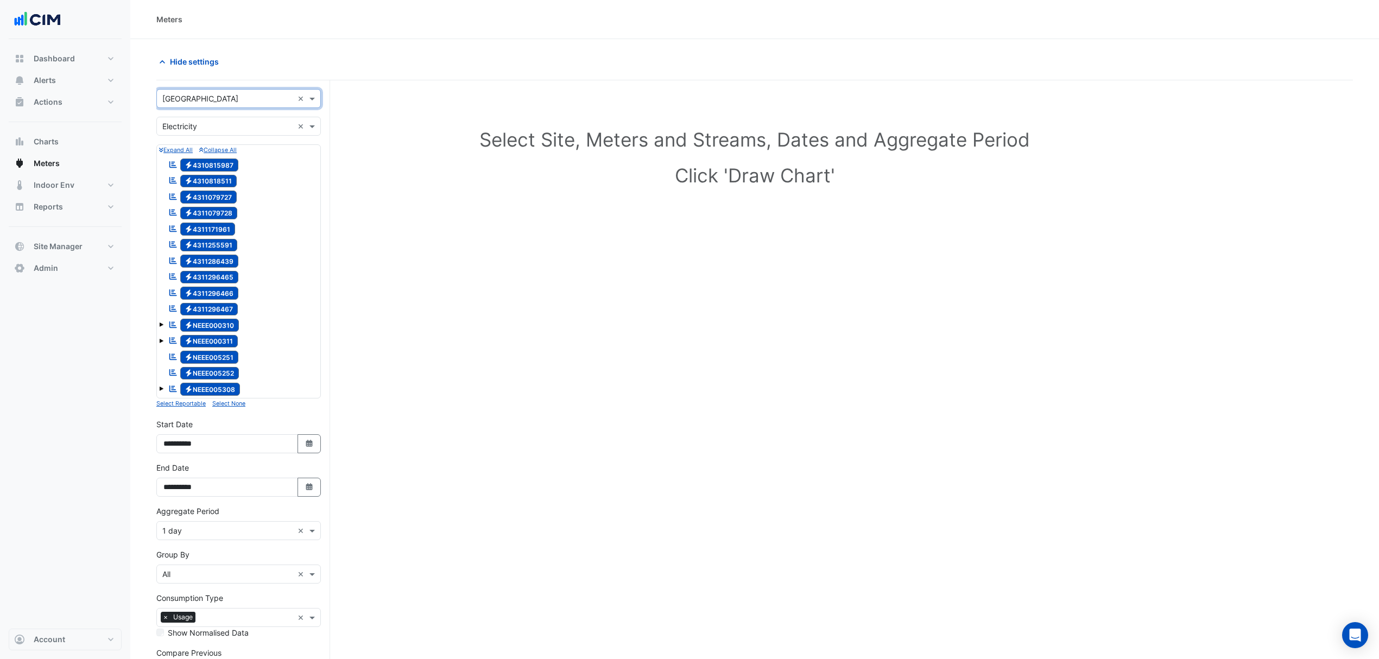
click at [229, 124] on input "text" at bounding box center [227, 126] width 131 height 11
click at [188, 175] on div "Water" at bounding box center [238, 182] width 163 height 16
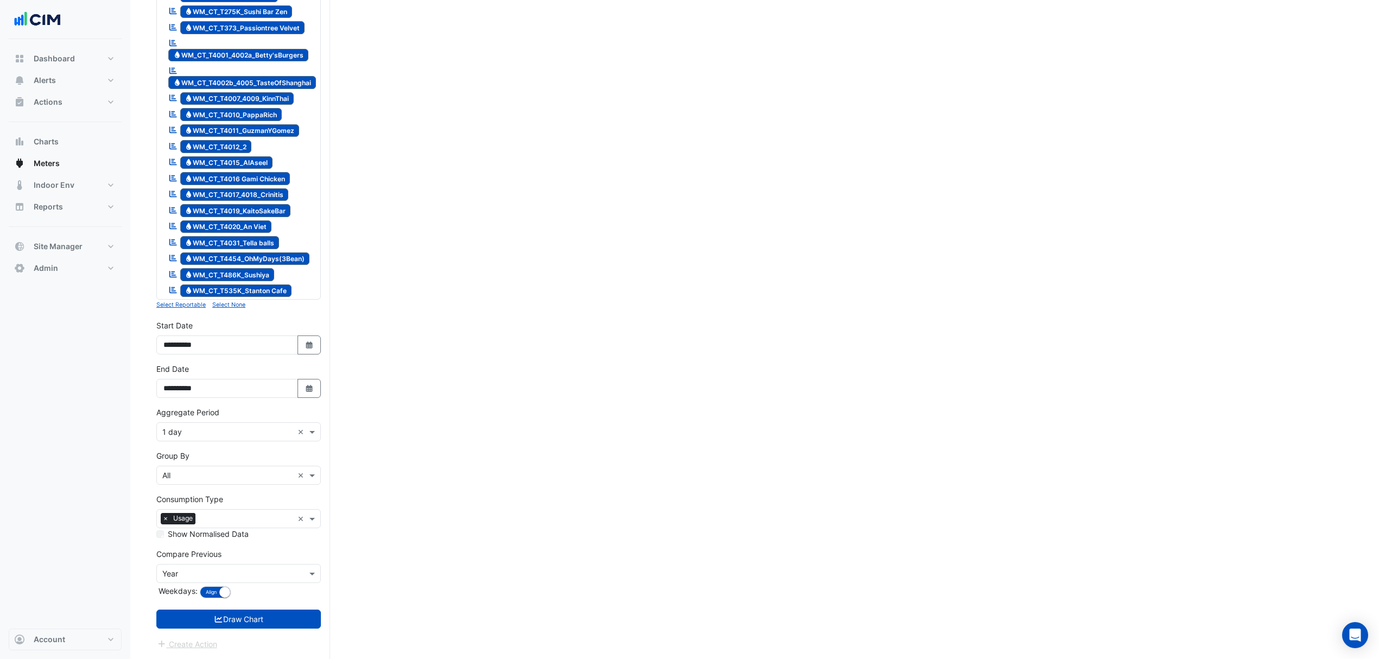
scroll to position [444, 0]
click at [229, 305] on small "Select None" at bounding box center [228, 304] width 33 height 7
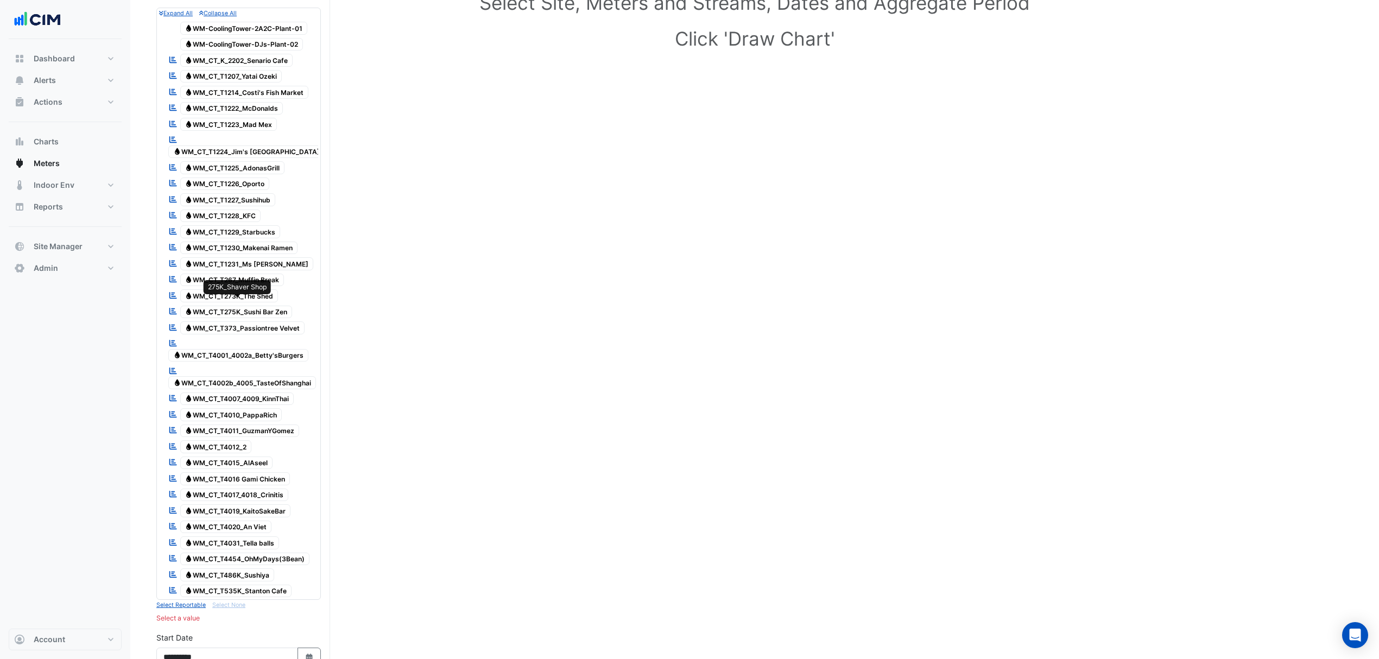
scroll to position [83, 0]
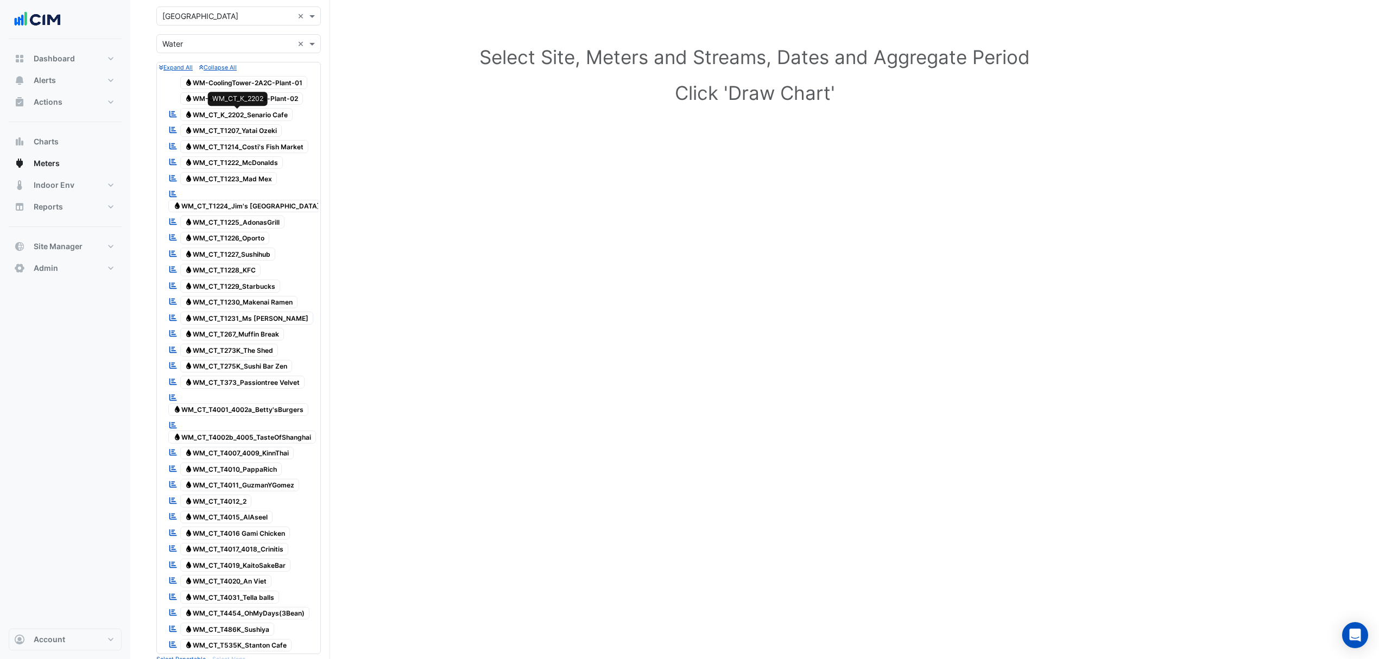
click at [264, 116] on span "Water WM_CT_K_2202_Senario Cafe" at bounding box center [236, 114] width 113 height 13
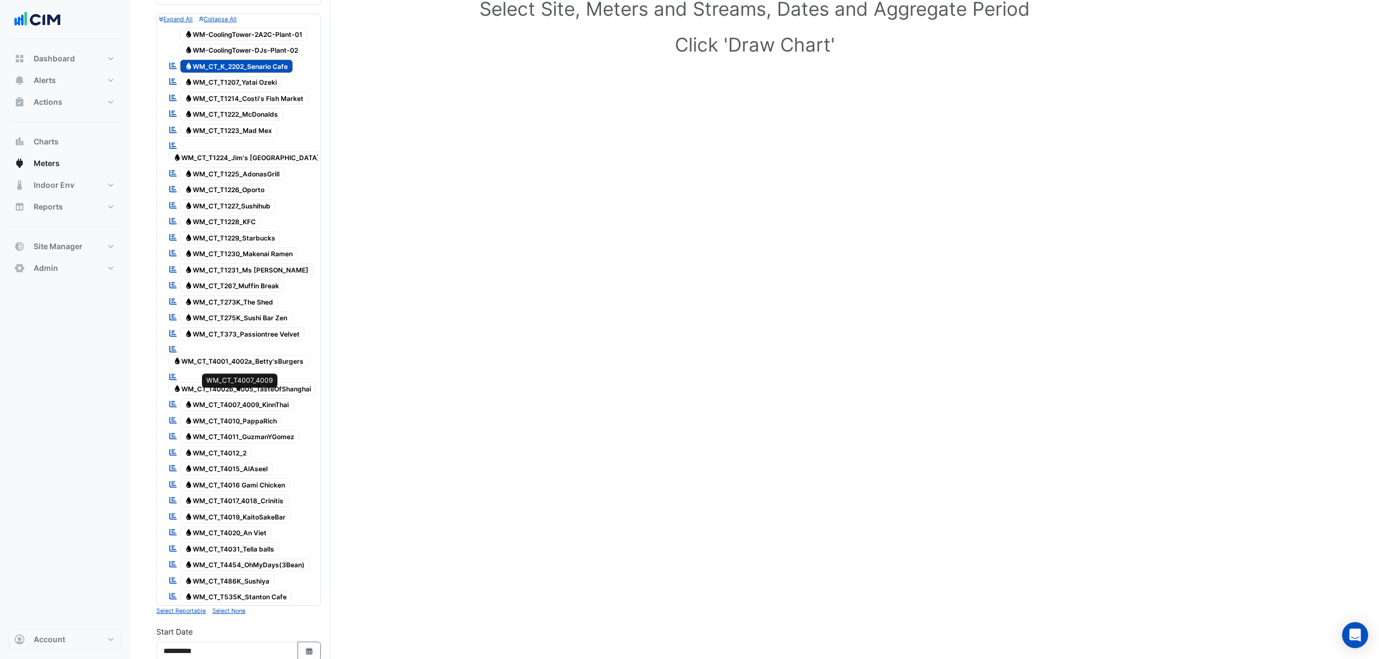
scroll to position [155, 0]
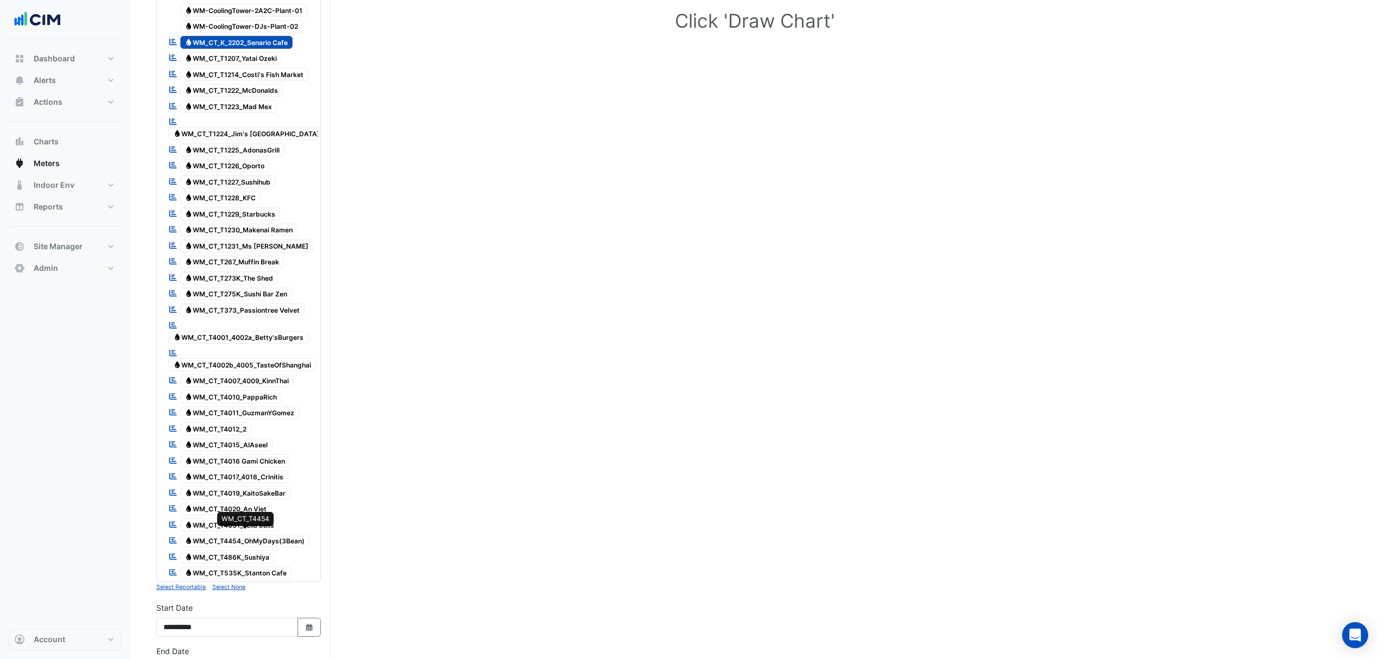
click at [274, 537] on span "Water WM_CT_T4454_OhMyDays(3Bean)" at bounding box center [245, 541] width 130 height 13
click at [261, 305] on span "Water WM_CT_T373_Passiontree Velvet" at bounding box center [242, 309] width 125 height 13
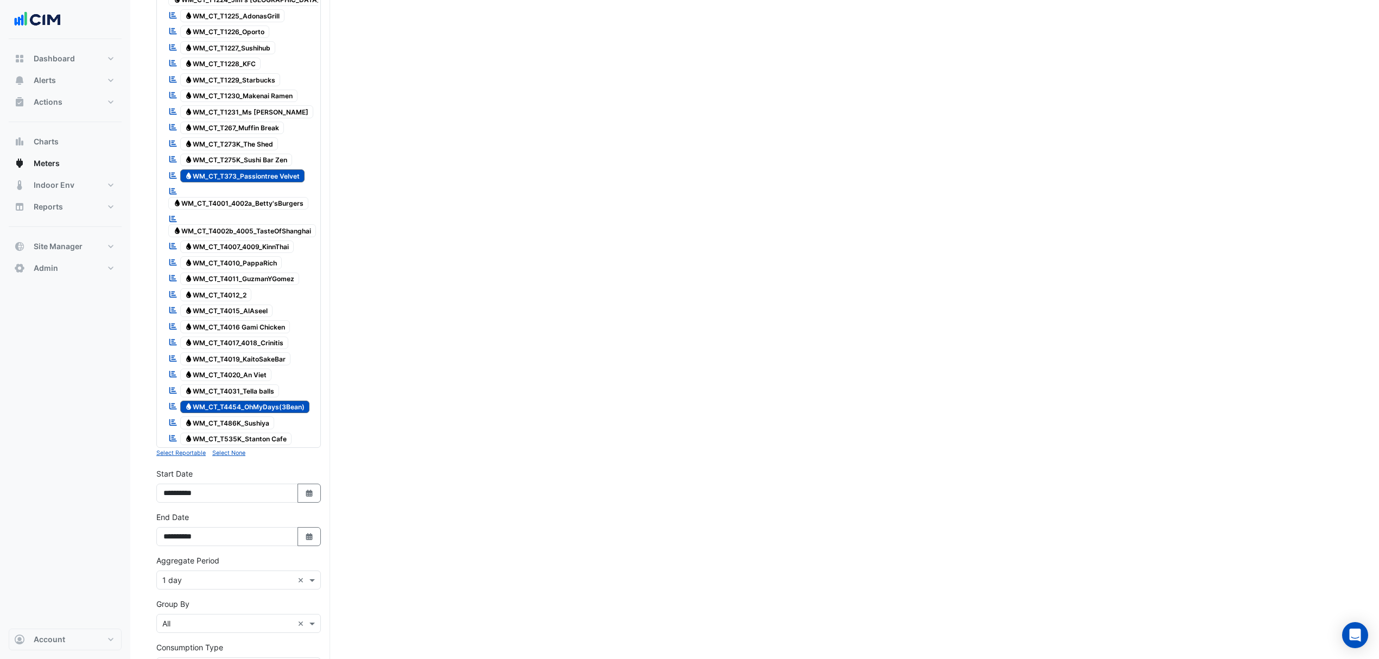
scroll to position [444, 0]
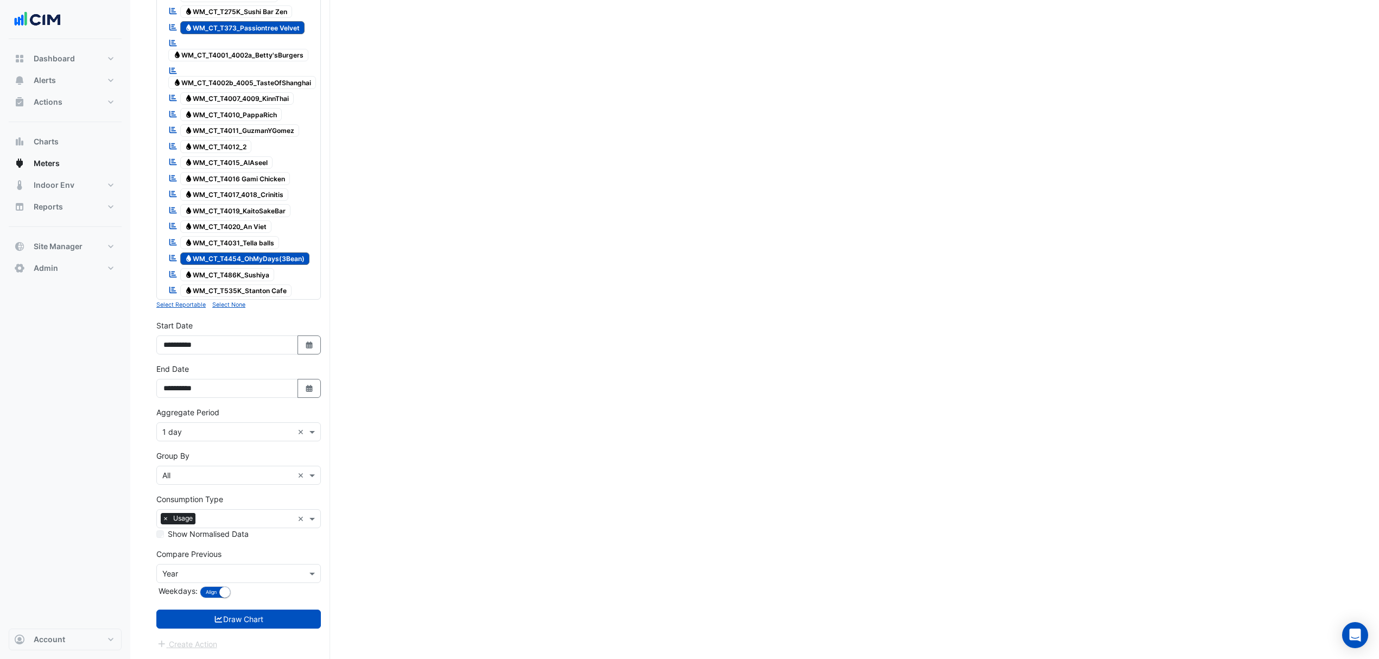
drag, startPoint x: 308, startPoint y: 384, endPoint x: 294, endPoint y: 358, distance: 29.6
click at [307, 385] on icon "Select Date" at bounding box center [310, 389] width 10 height 8
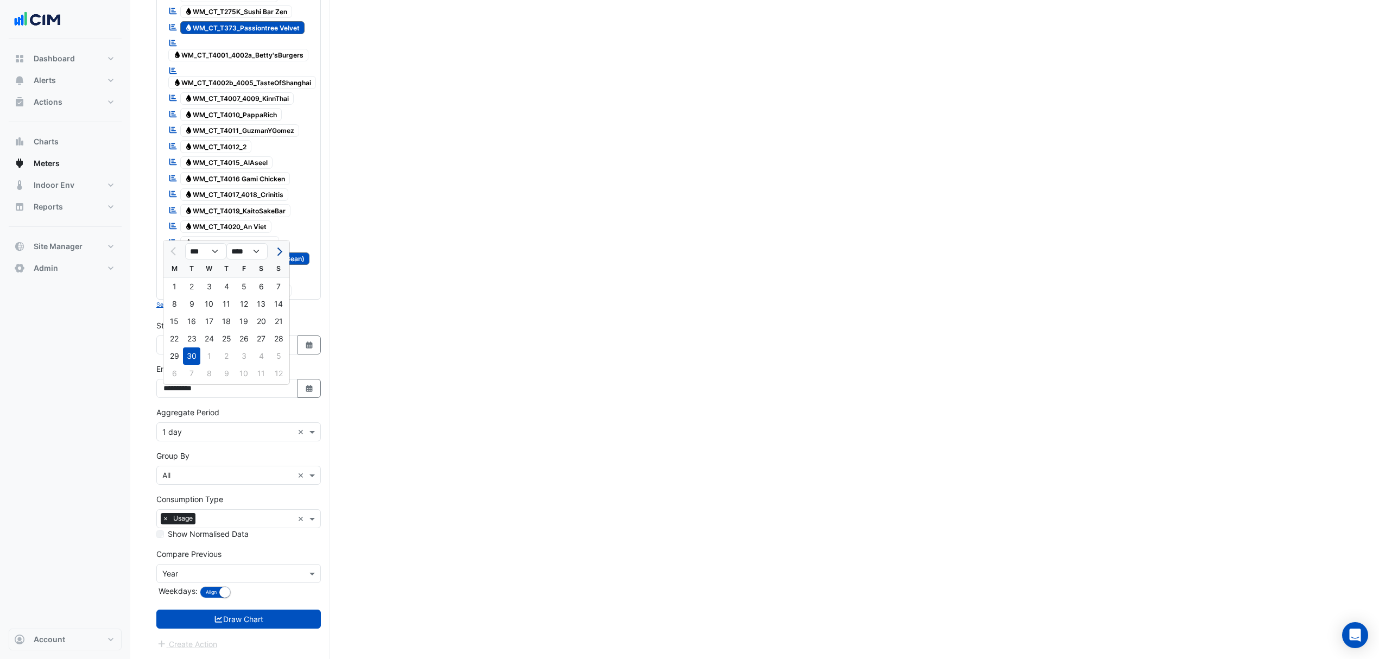
click at [280, 248] on span "Next month" at bounding box center [278, 252] width 8 height 8
click at [166, 243] on div at bounding box center [174, 251] width 22 height 17
click at [175, 248] on span "Previous month" at bounding box center [174, 252] width 8 height 8
select select "**"
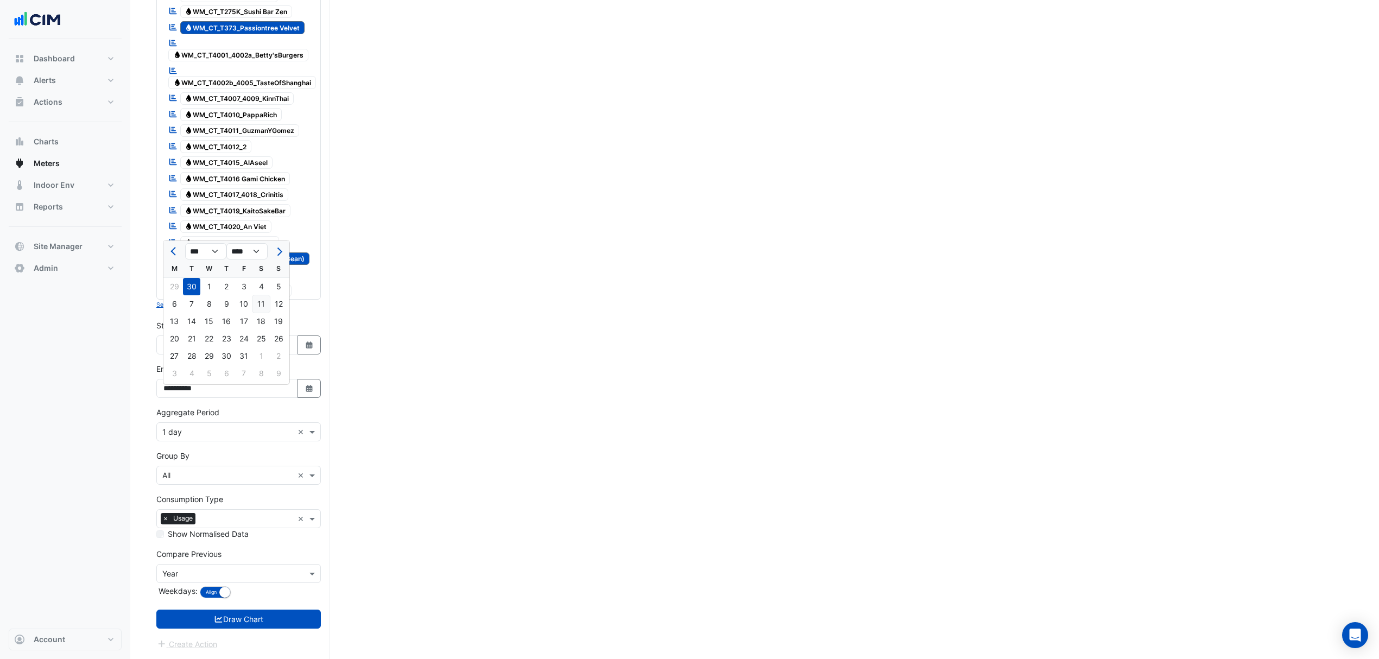
click at [255, 295] on div "11" at bounding box center [260, 303] width 17 height 17
type input "**********"
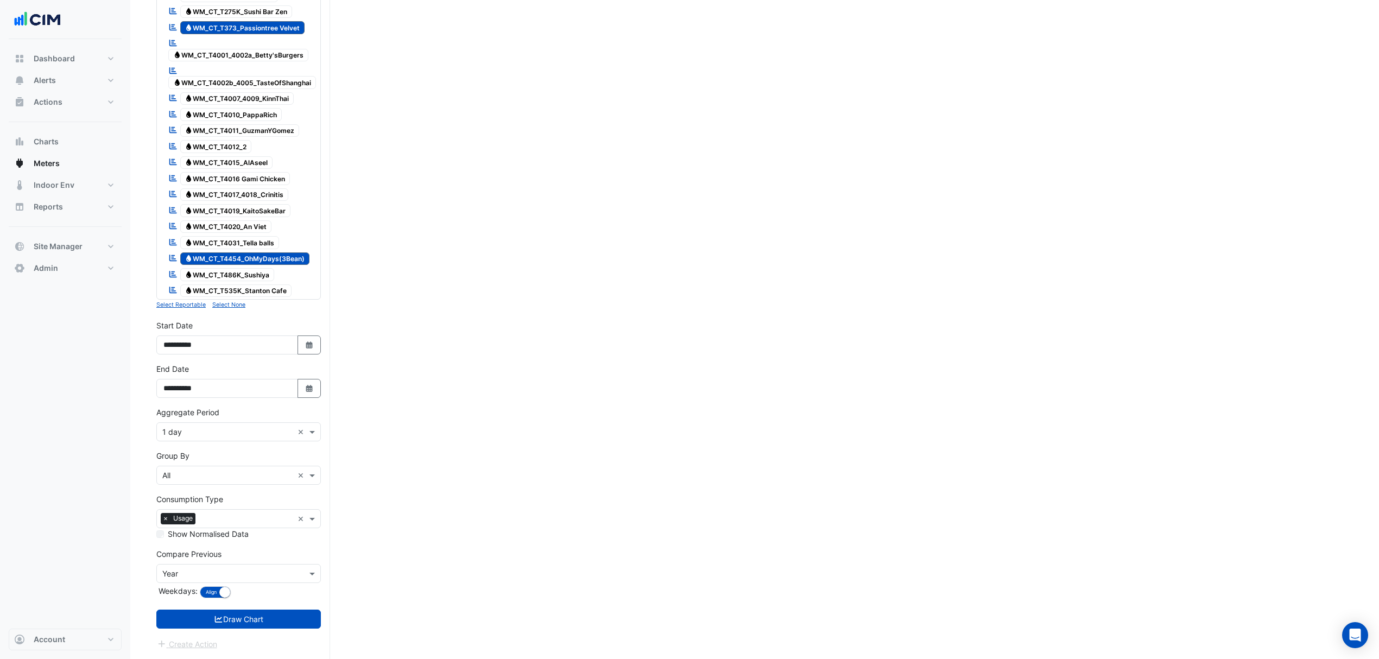
click at [205, 466] on div "× All ×" at bounding box center [238, 475] width 164 height 19
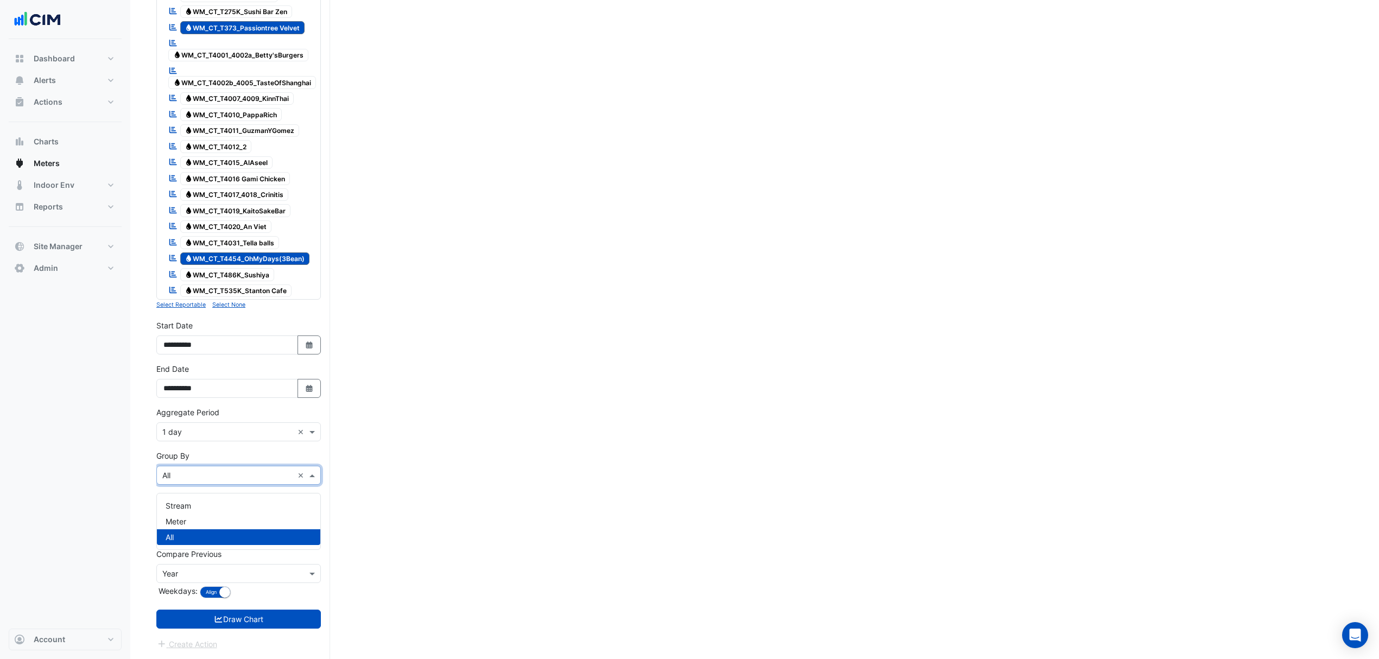
click at [201, 430] on input "text" at bounding box center [227, 432] width 131 height 11
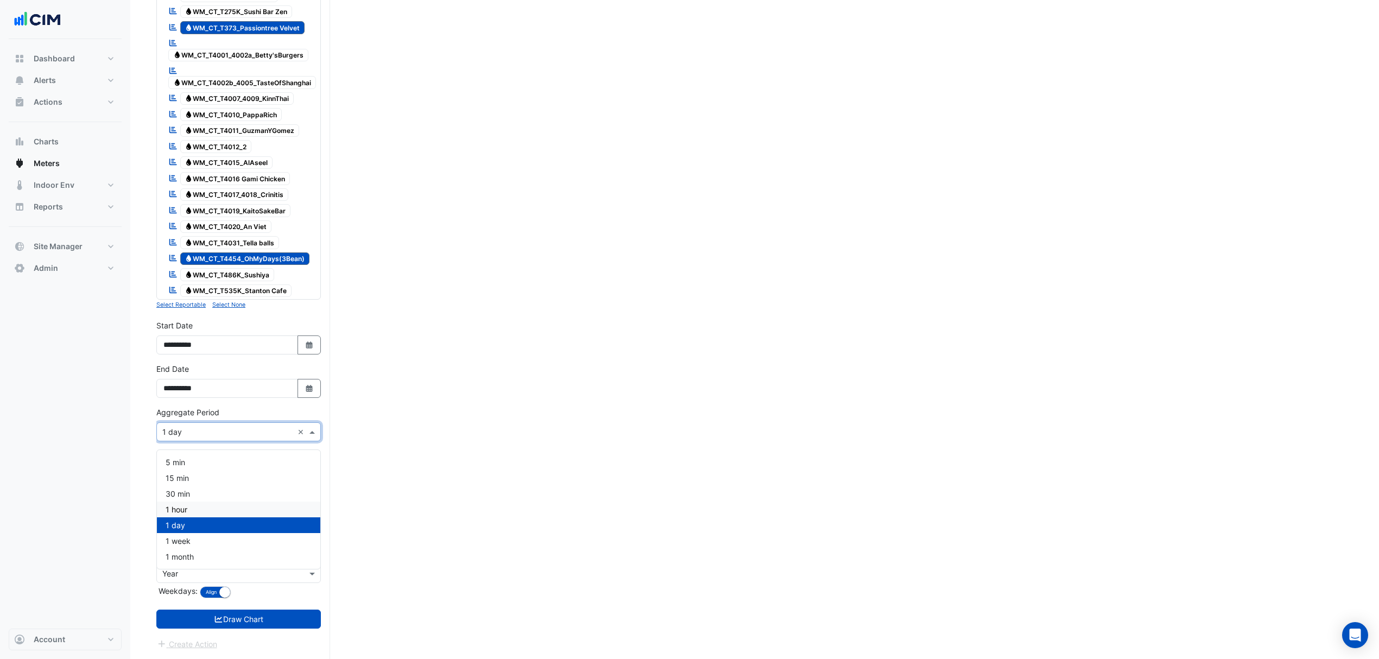
click at [181, 505] on span "1 hour" at bounding box center [177, 509] width 22 height 9
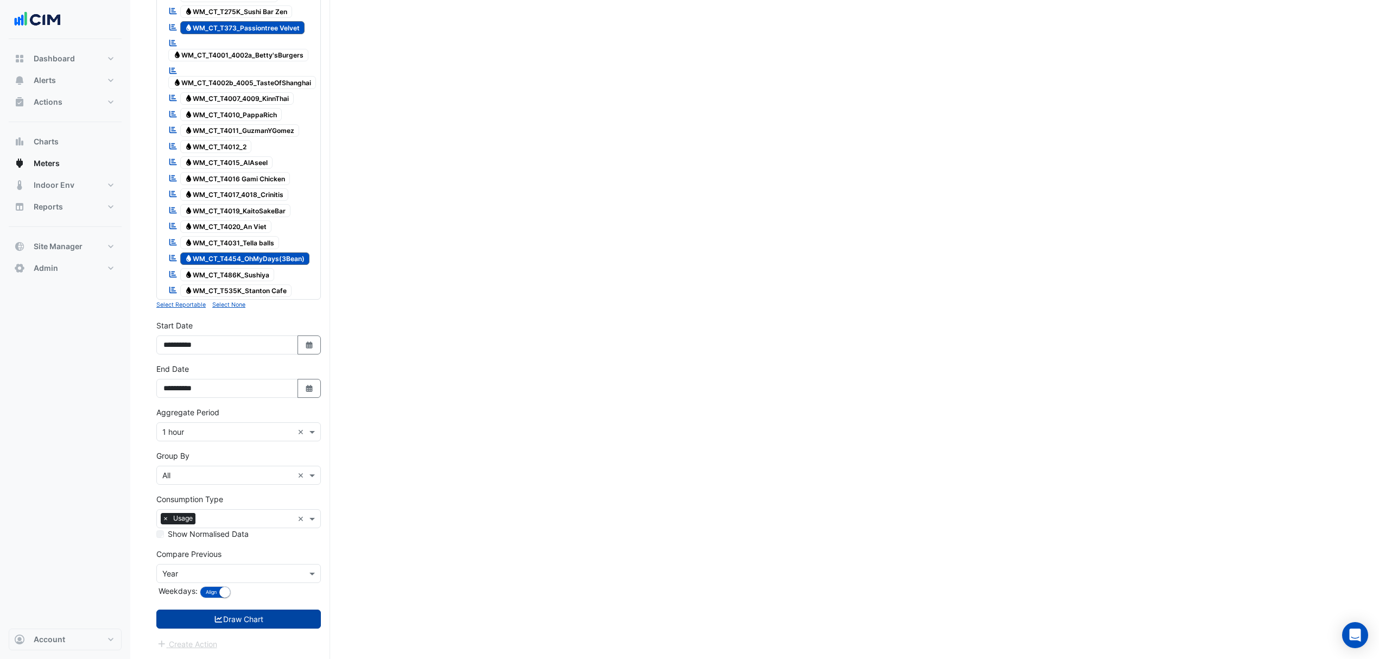
click at [220, 626] on button "Draw Chart" at bounding box center [238, 619] width 164 height 19
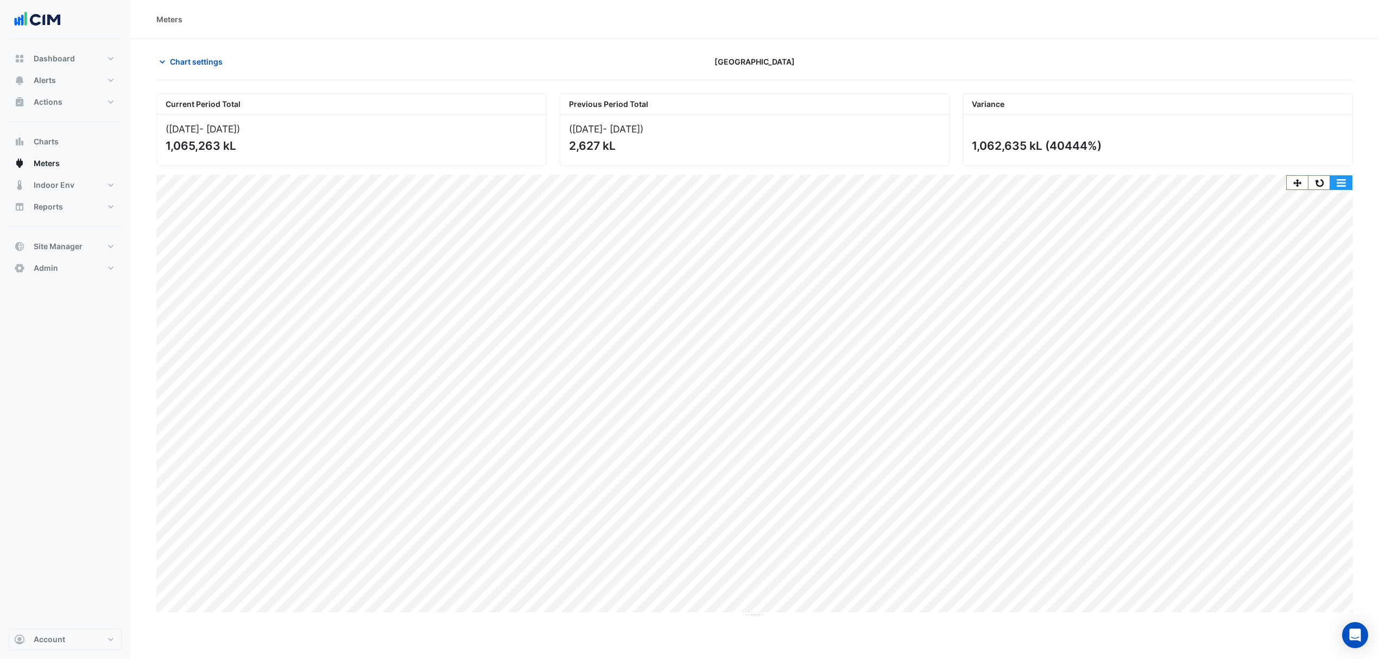
click at [1335, 180] on button "button" at bounding box center [1341, 183] width 22 height 14
click at [190, 64] on span "Chart settings" at bounding box center [196, 61] width 53 height 11
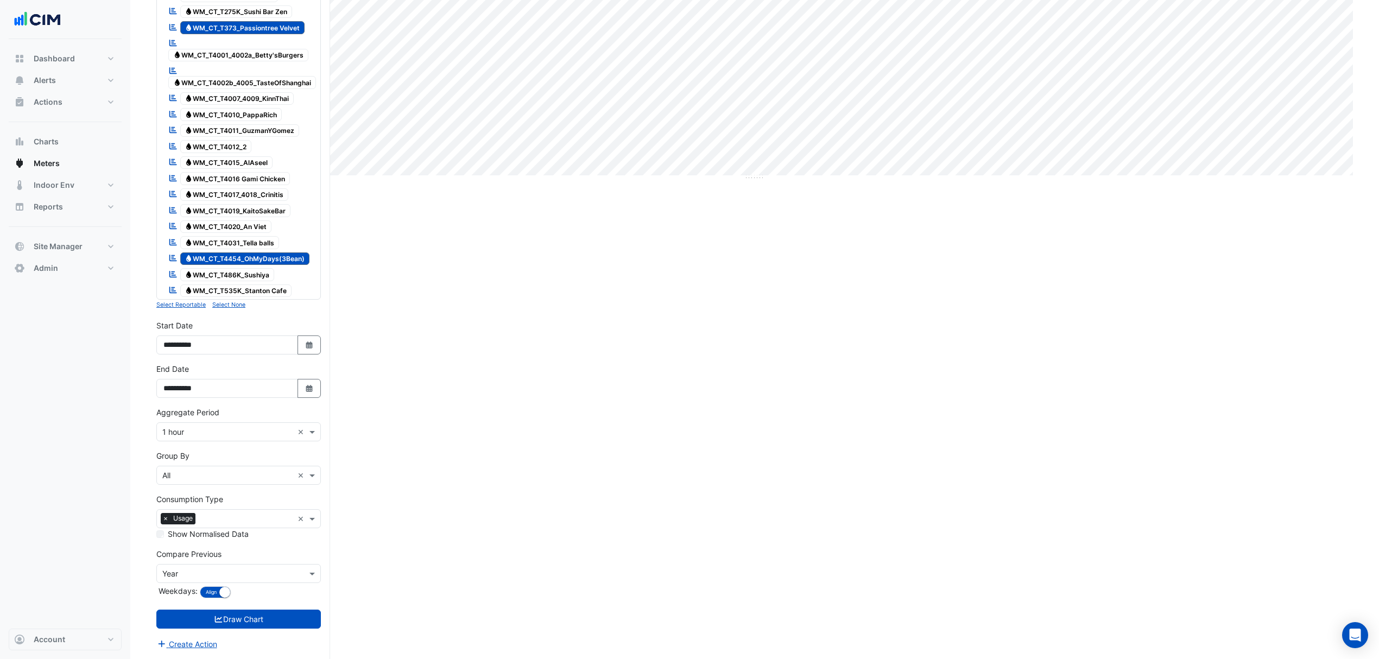
scroll to position [444, 0]
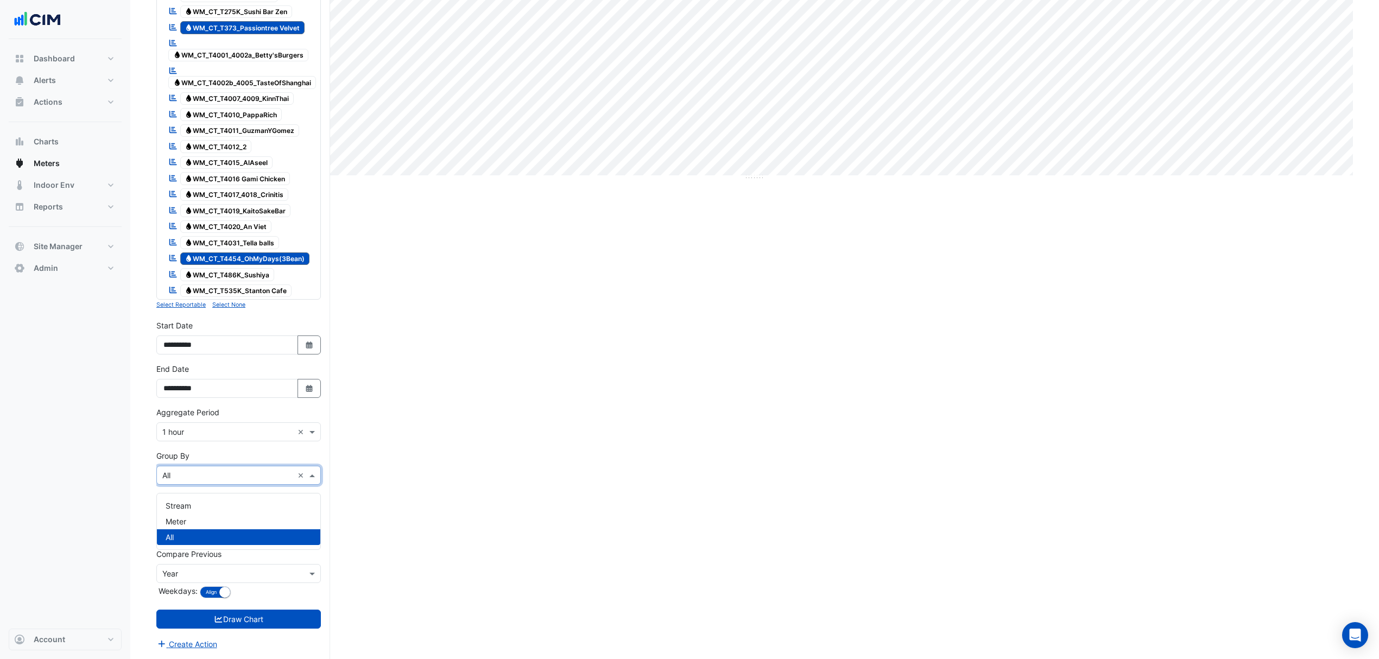
click at [207, 471] on input "text" at bounding box center [227, 475] width 131 height 11
click at [185, 517] on span "Meter" at bounding box center [176, 521] width 21 height 9
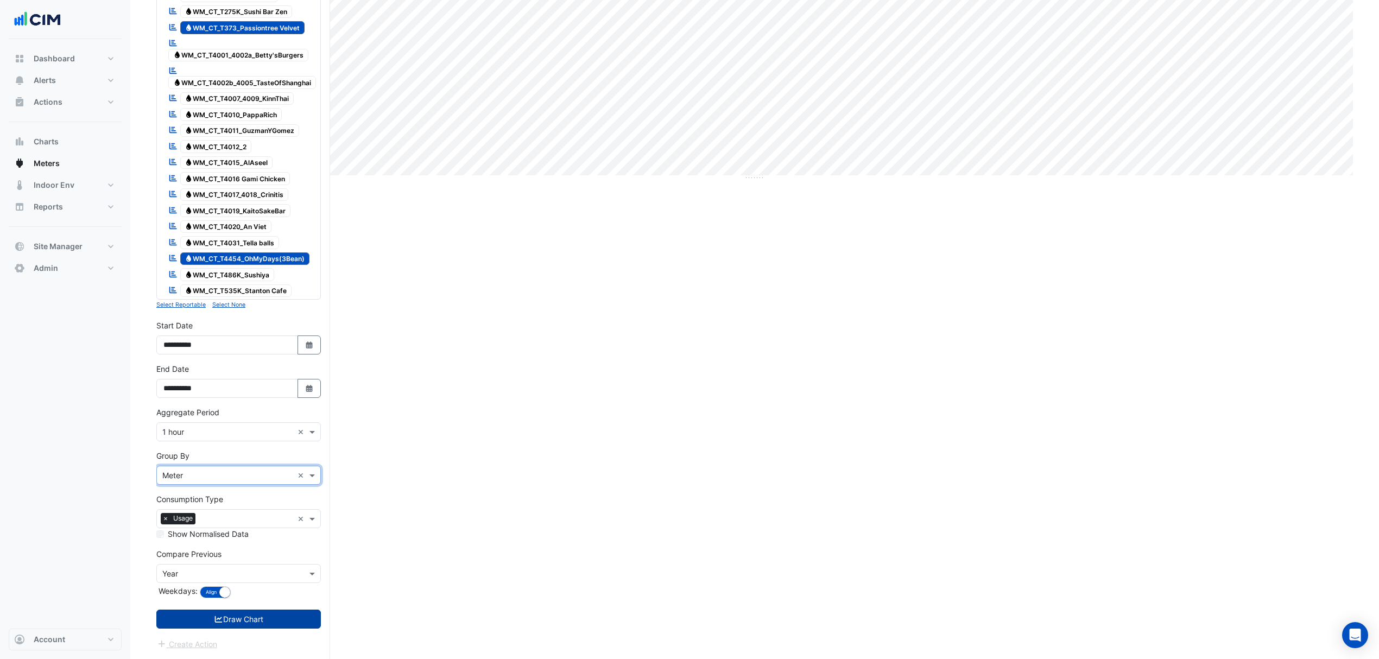
click at [203, 619] on button "Draw Chart" at bounding box center [238, 619] width 164 height 19
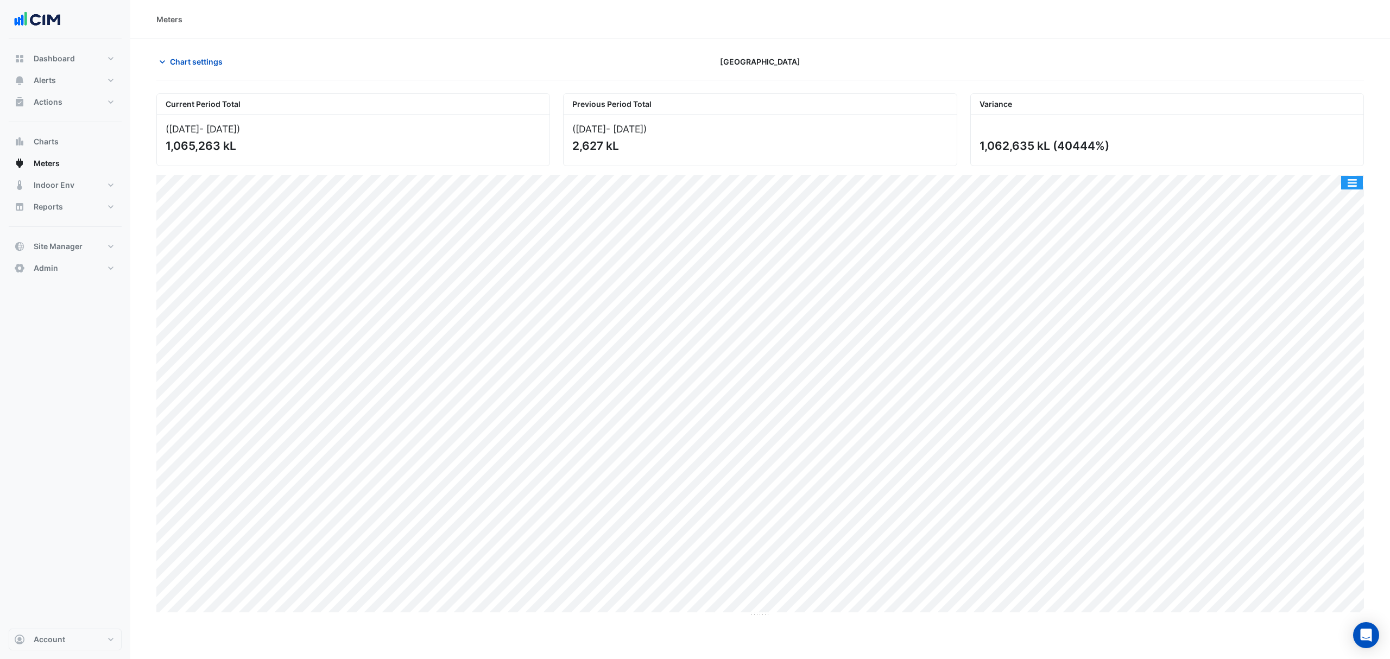
click at [1355, 183] on button "button" at bounding box center [1352, 183] width 22 height 14
click at [1334, 199] on div "Split by Meter" at bounding box center [1329, 202] width 65 height 20
